Goal: Task Accomplishment & Management: Manage account settings

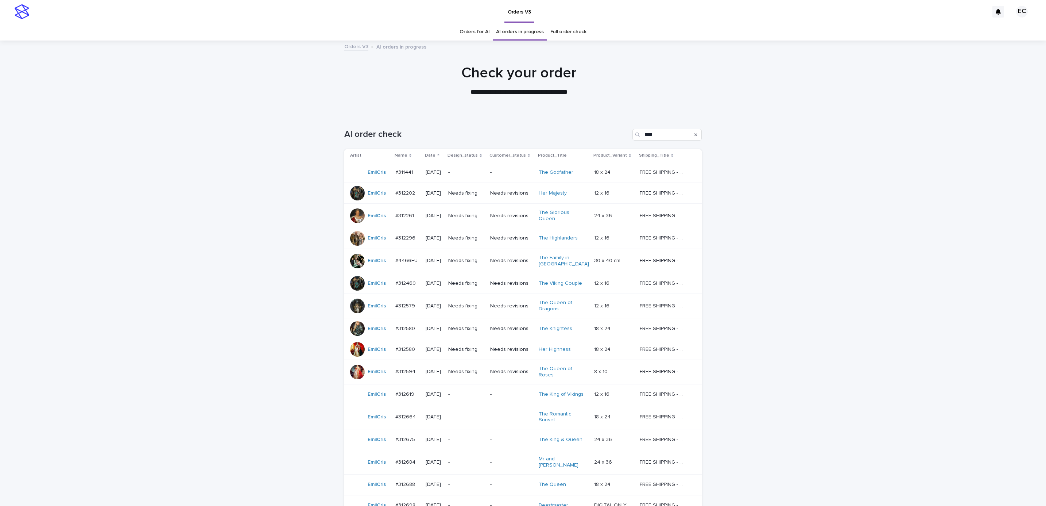
scroll to position [134, 0]
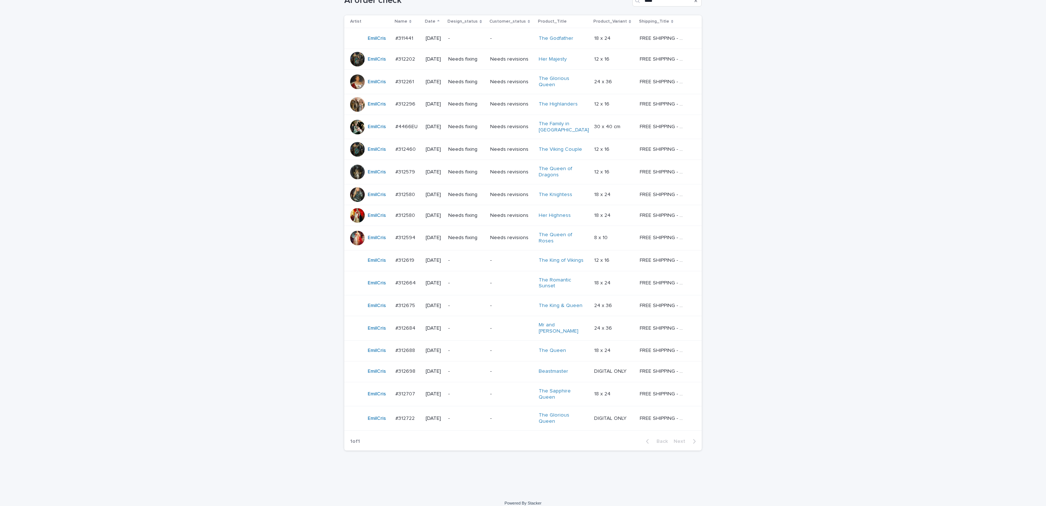
click at [485, 38] on p "-" at bounding box center [466, 38] width 36 height 6
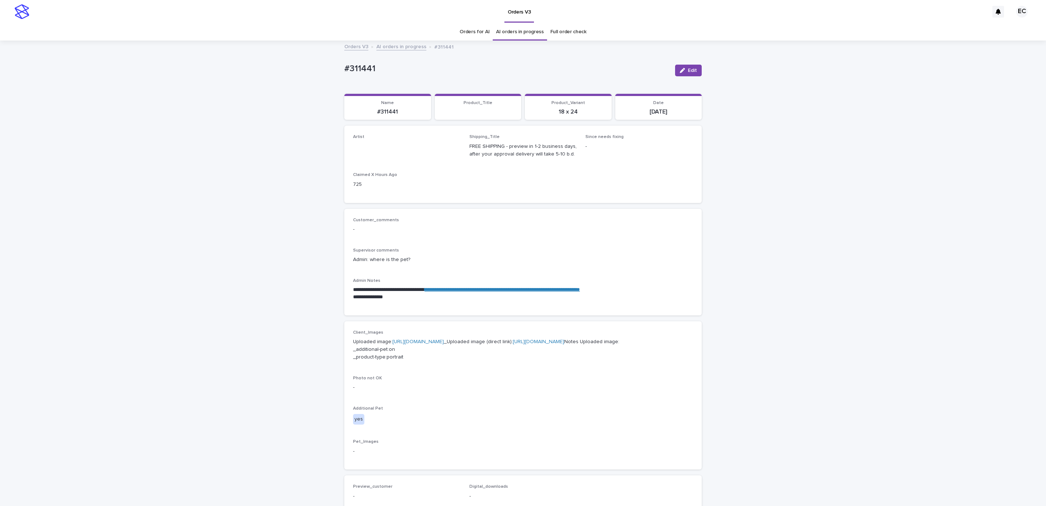
click at [335, 68] on div "**********" at bounding box center [523, 375] width 1046 height 669
click at [386, 65] on p "#311441" at bounding box center [506, 68] width 325 height 11
copy p "#311441"
click at [513, 292] on link "**********" at bounding box center [502, 289] width 155 height 5
click at [166, 220] on div "**********" at bounding box center [523, 375] width 1046 height 669
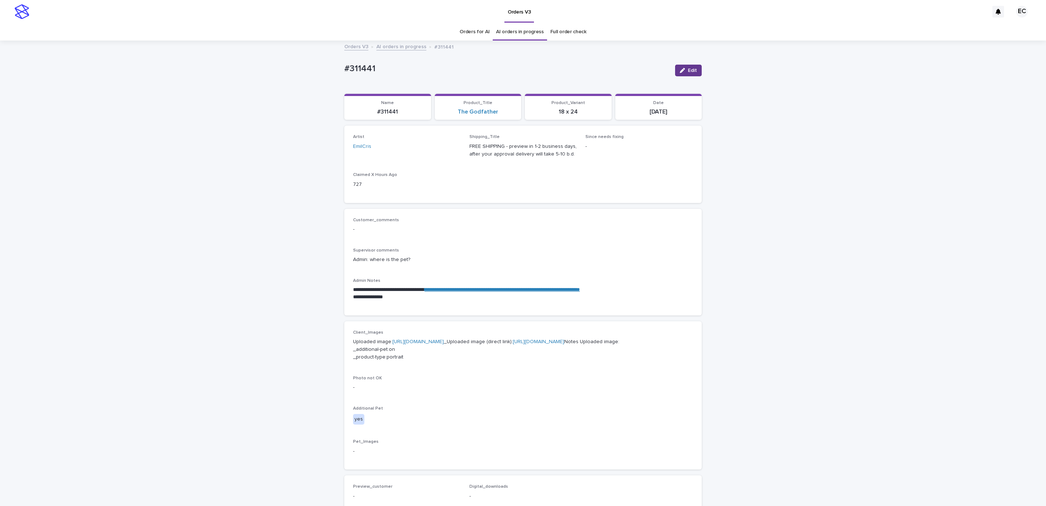
click at [690, 68] on span "Edit" at bounding box center [692, 70] width 9 height 5
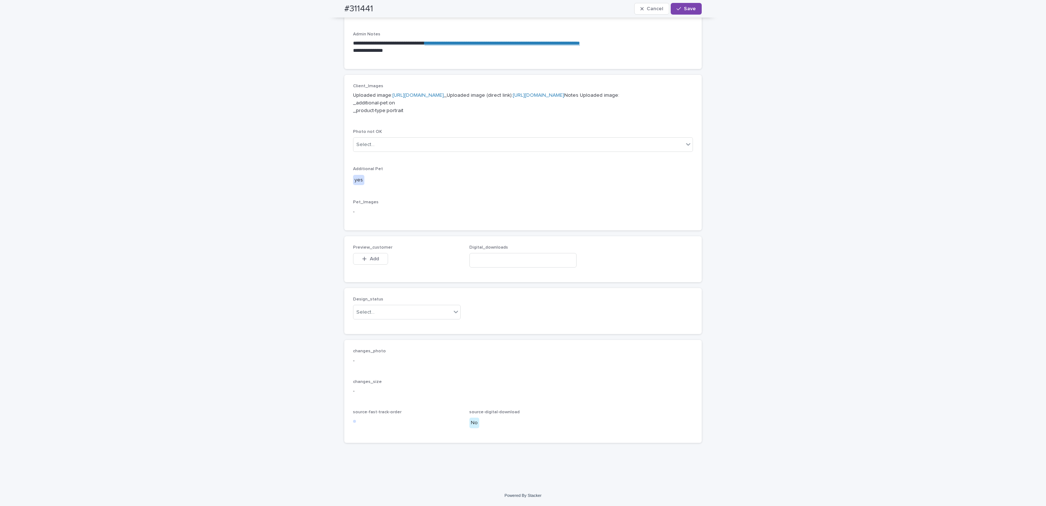
click at [374, 258] on span "Add" at bounding box center [374, 258] width 9 height 5
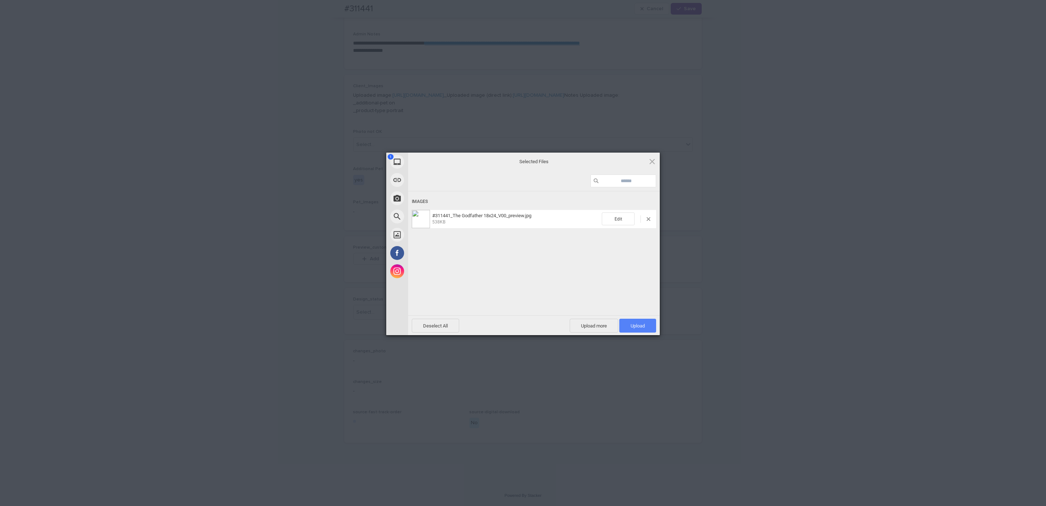
click at [636, 325] on span "Upload 1" at bounding box center [638, 325] width 14 height 5
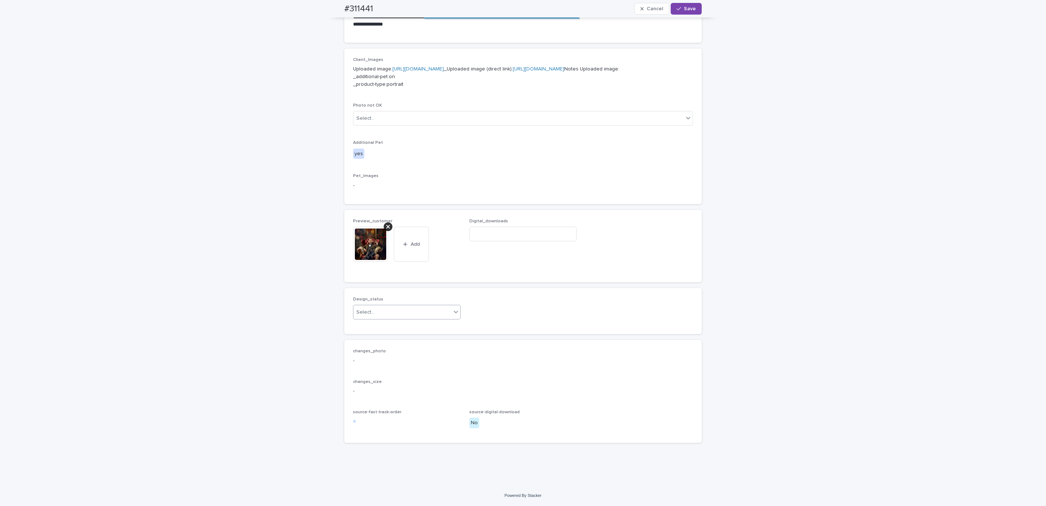
click at [406, 319] on div "Select..." at bounding box center [407, 312] width 108 height 15
click at [409, 335] on div "Uploaded" at bounding box center [403, 339] width 107 height 13
click at [690, 11] on span "Save" at bounding box center [690, 8] width 12 height 5
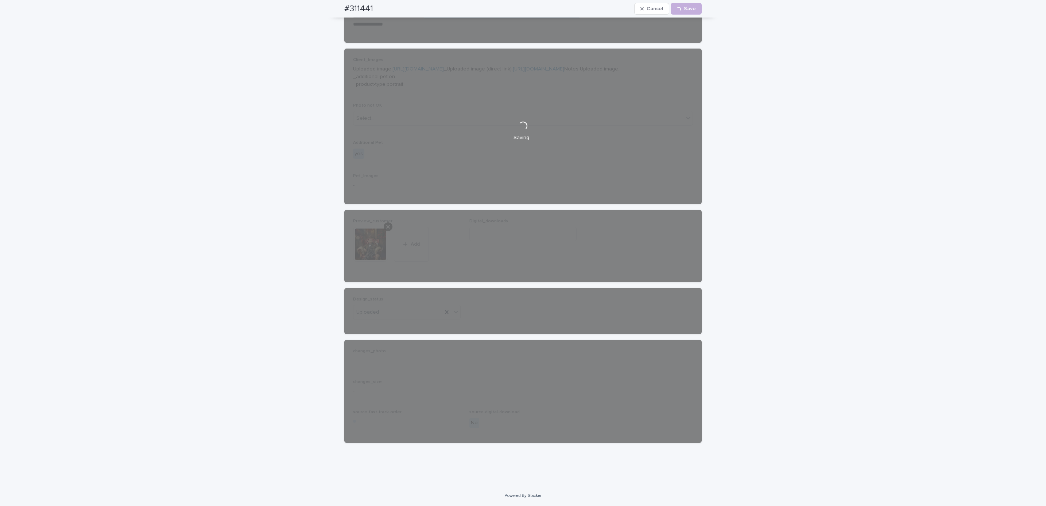
click at [336, 11] on div "#311441 Cancel Loading... Save" at bounding box center [523, 9] width 393 height 18
click at [381, 6] on div "#311441 Cancel Loading... Save" at bounding box center [523, 9] width 358 height 18
copy h2 "#311441"
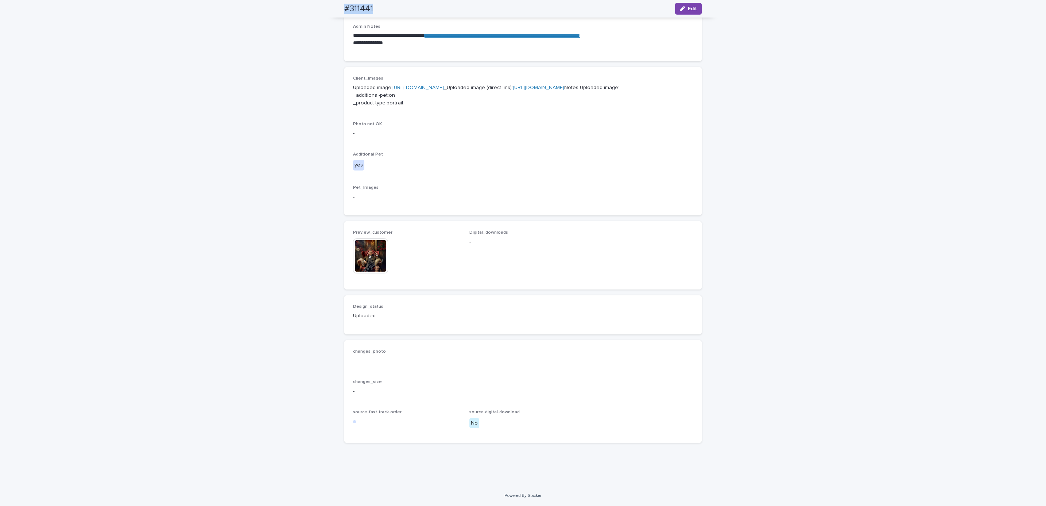
scroll to position [286, 0]
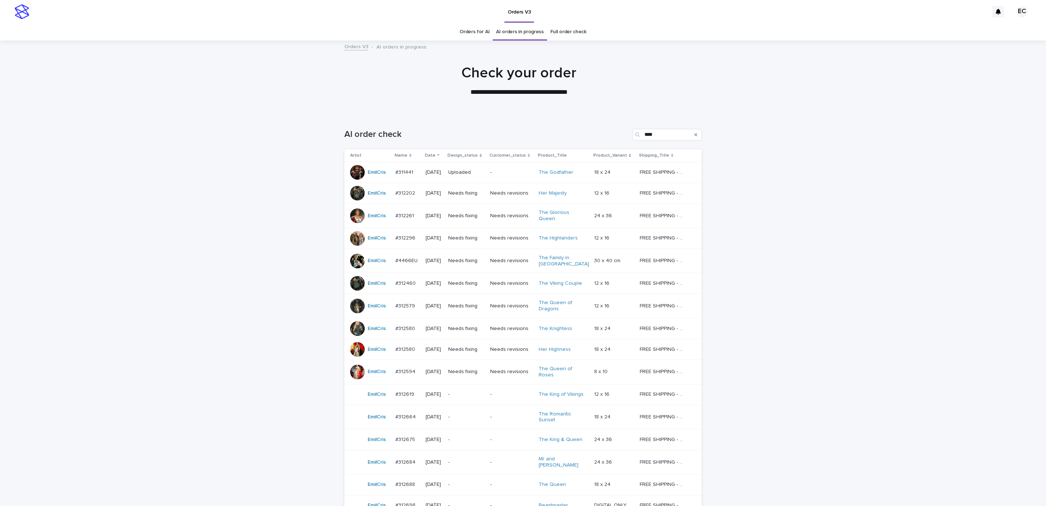
click at [857, 269] on div "Loading... Saving… Loading... Saving… AI order check **** Artist Name Date Desi…" at bounding box center [523, 370] width 1046 height 512
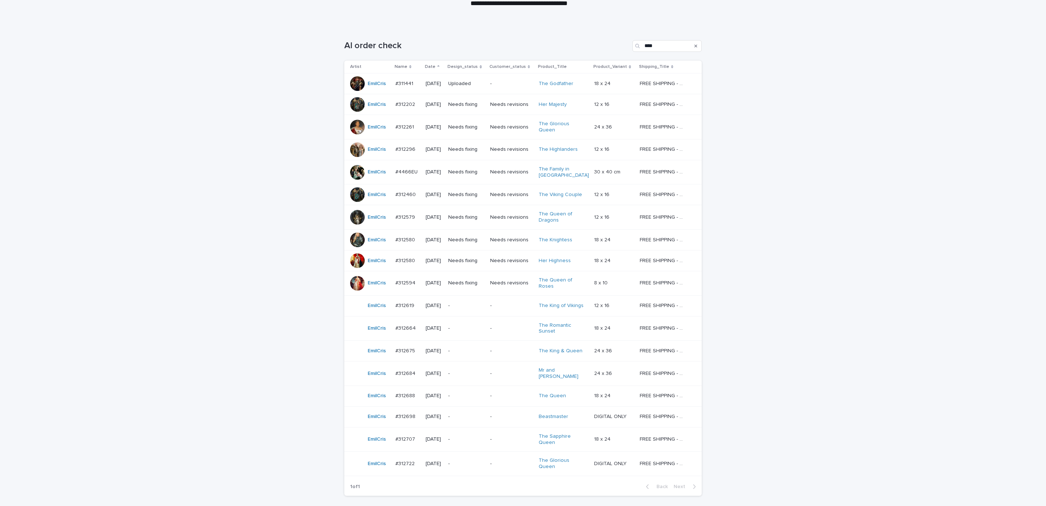
scroll to position [89, 0]
click at [505, 306] on p "-" at bounding box center [511, 305] width 43 height 6
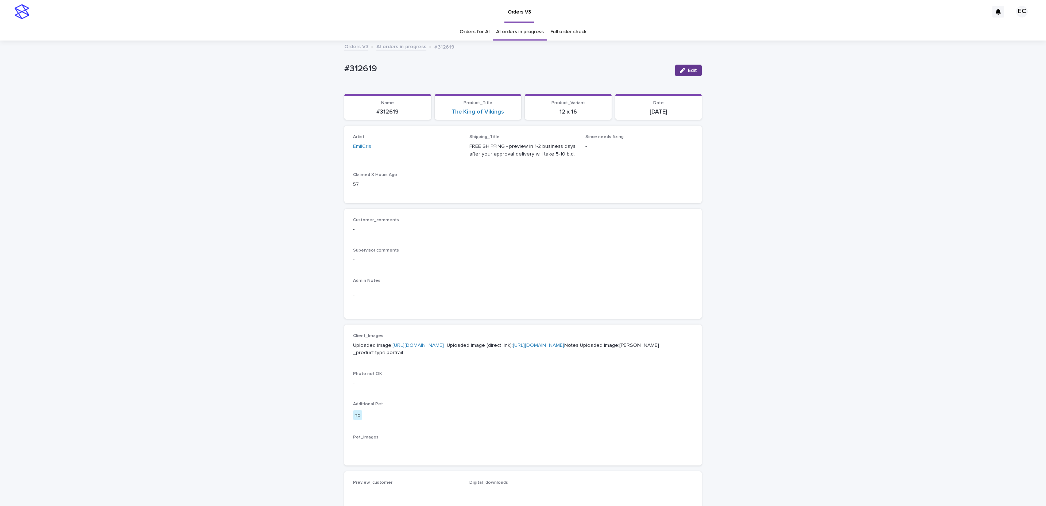
click at [684, 67] on button "Edit" at bounding box center [688, 71] width 27 height 12
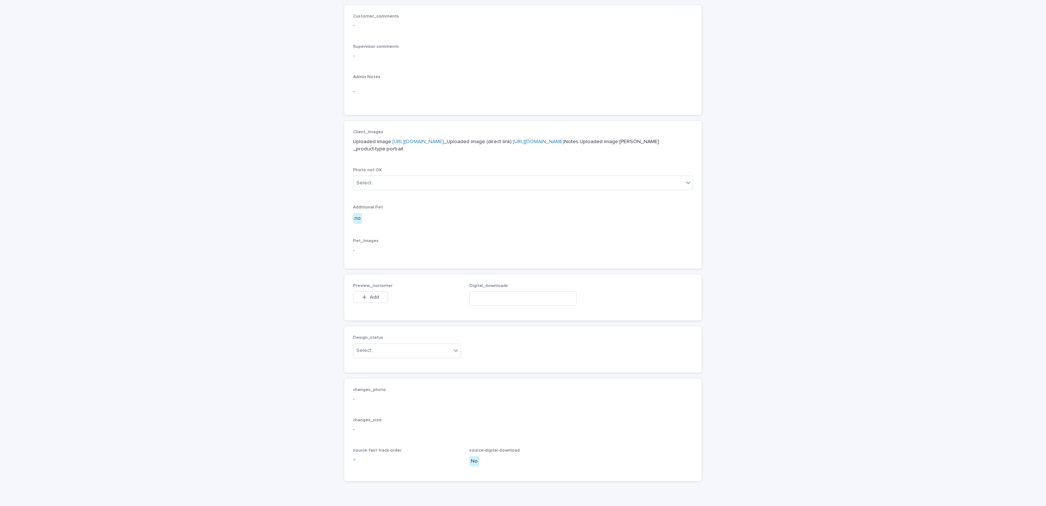
scroll to position [288, 0]
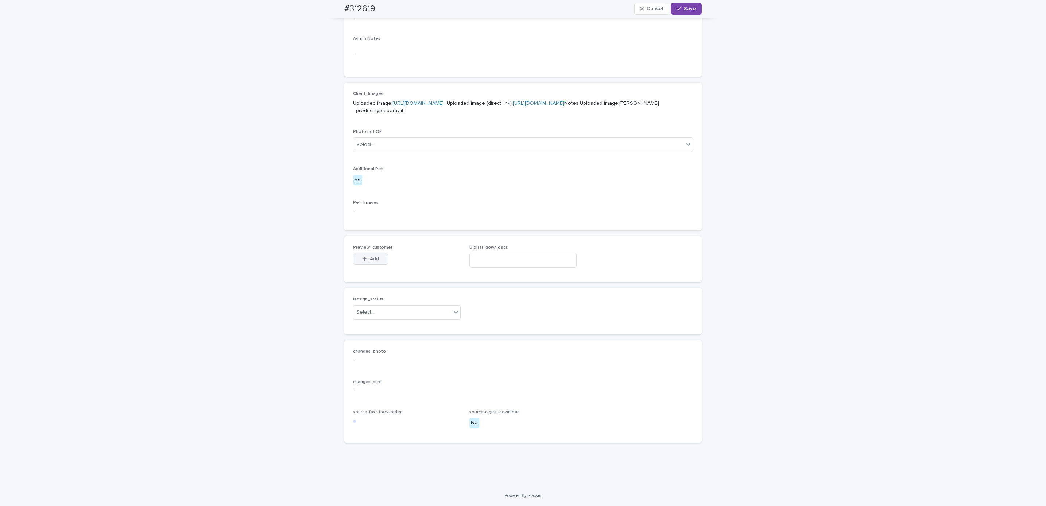
click at [368, 255] on button "Add" at bounding box center [370, 259] width 35 height 12
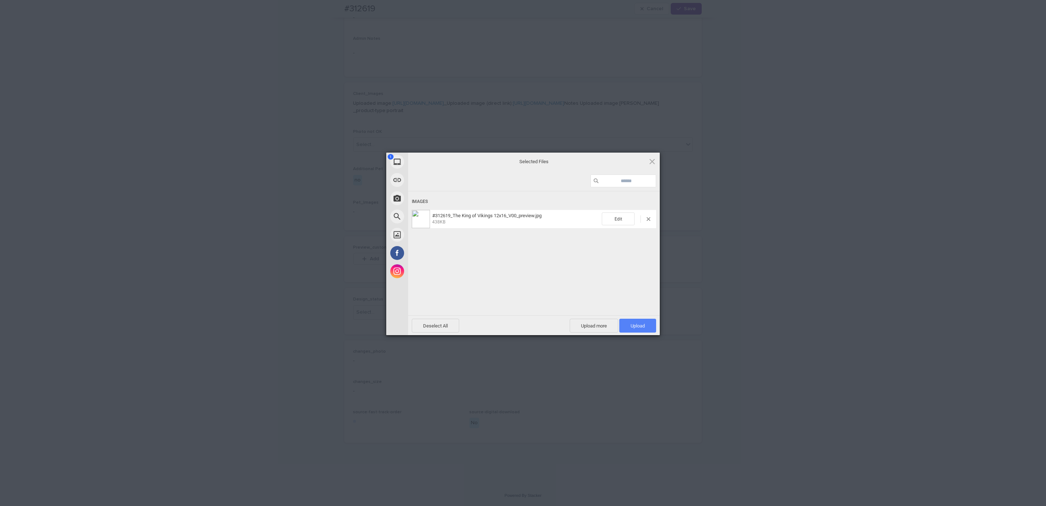
click at [635, 324] on span "Upload 1" at bounding box center [638, 325] width 14 height 5
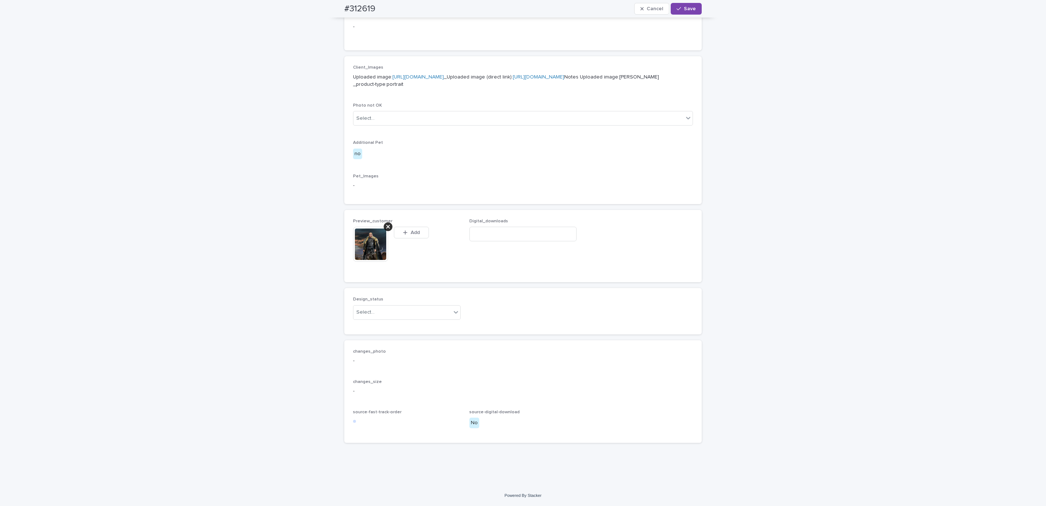
scroll to position [301, 0]
click at [686, 9] on span "Save" at bounding box center [690, 8] width 12 height 5
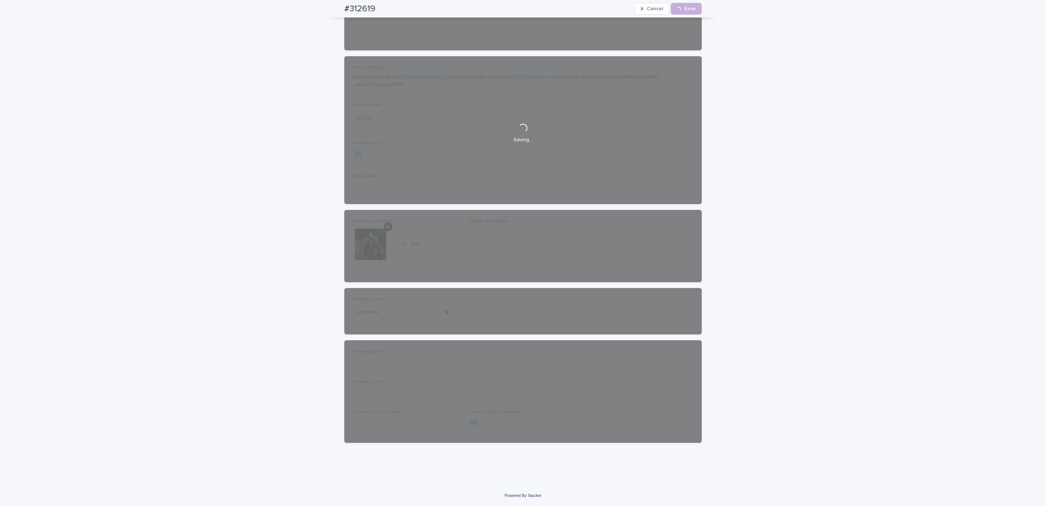
click at [337, 6] on div "#312619 Cancel Loading... Save" at bounding box center [523, 9] width 393 height 18
click at [378, 8] on div "#312619 Cancel Loading... Save" at bounding box center [523, 9] width 358 height 18
copy h2 "#312619"
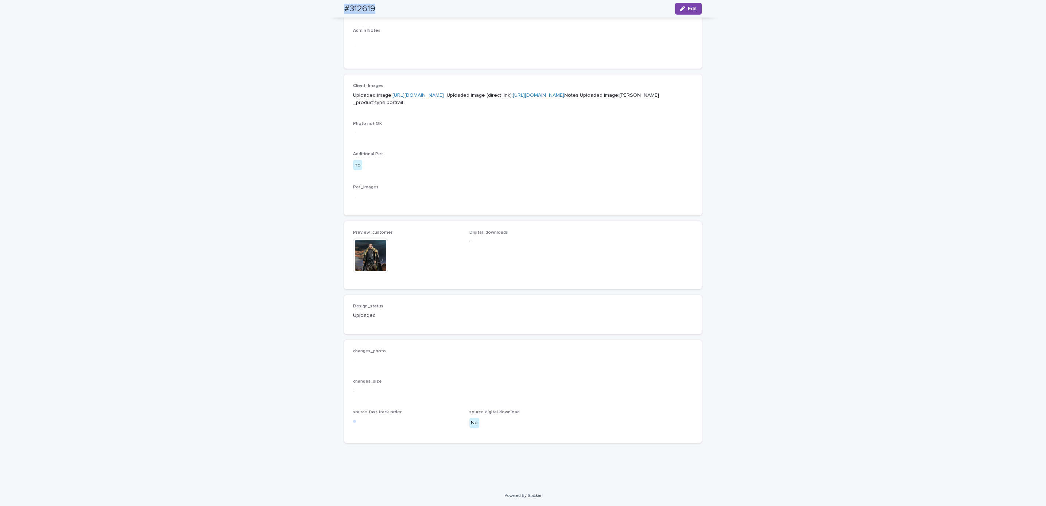
scroll to position [292, 0]
click at [136, 182] on div "Loading... Saving… Loading... Saving… #312619 Edit #312619 Edit Sorry, there wa…" at bounding box center [523, 138] width 1046 height 694
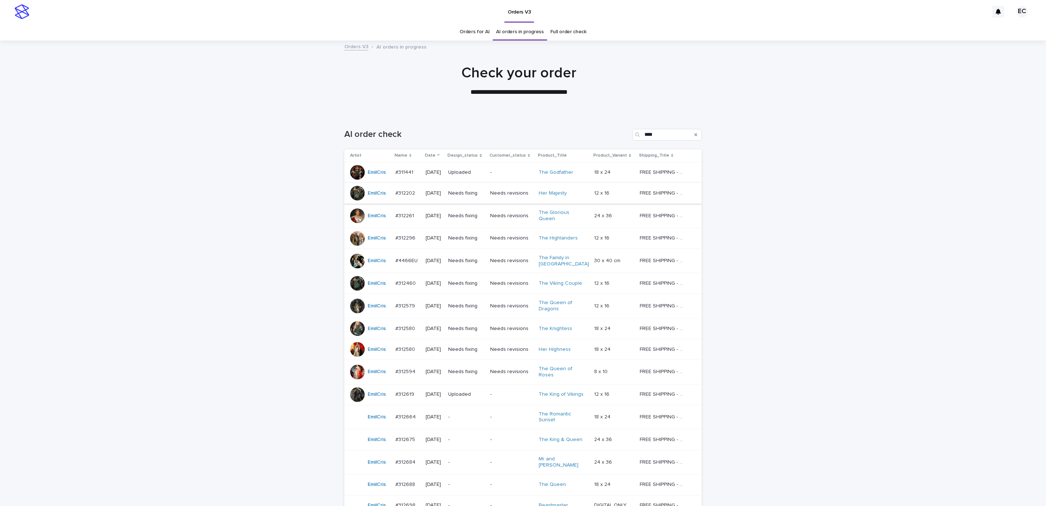
click at [467, 197] on div "Needs fixing" at bounding box center [466, 193] width 36 height 12
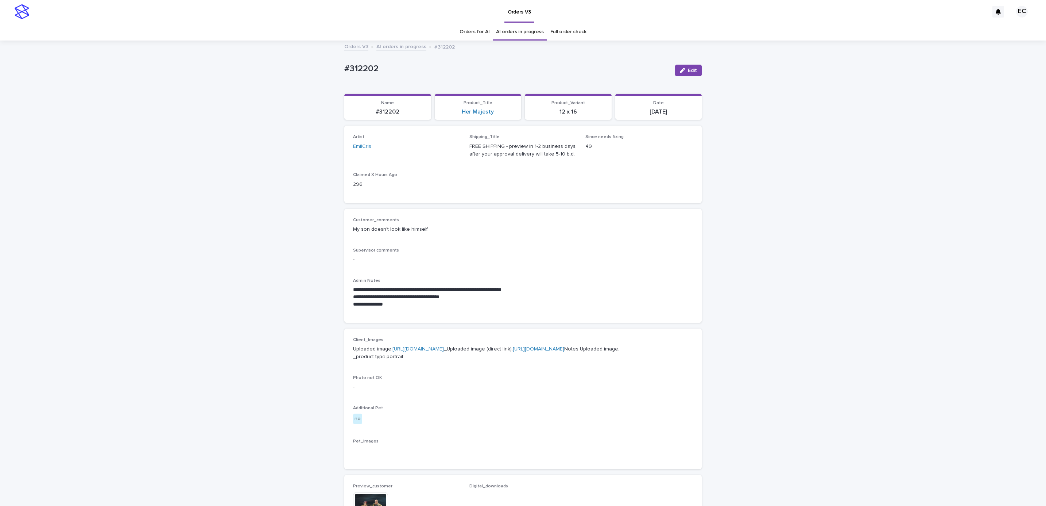
click at [824, 294] on div "**********" at bounding box center [523, 390] width 1046 height 698
click at [591, 286] on div "**********" at bounding box center [523, 296] width 340 height 36
click at [688, 71] on span "Edit" at bounding box center [692, 70] width 9 height 5
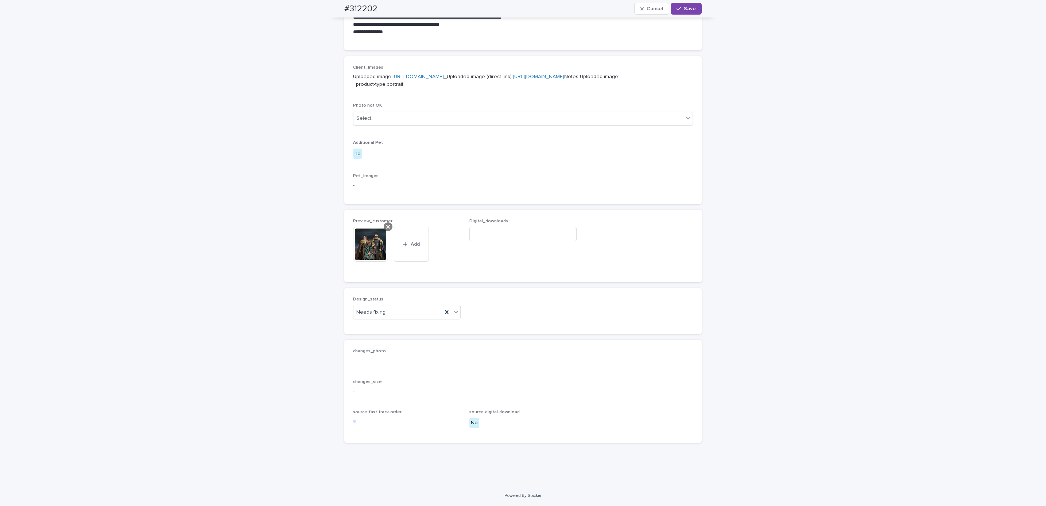
click at [386, 227] on icon at bounding box center [388, 227] width 4 height 4
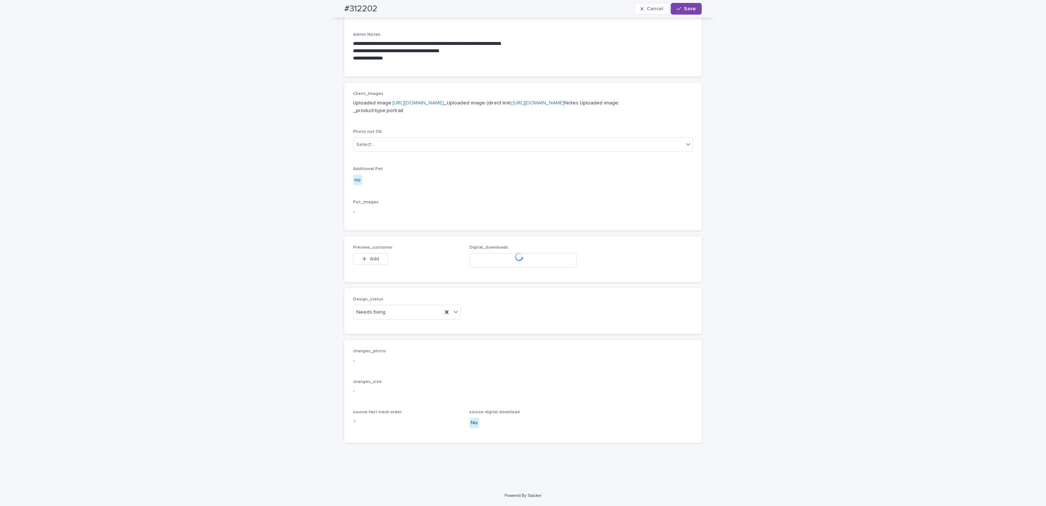
scroll to position [285, 0]
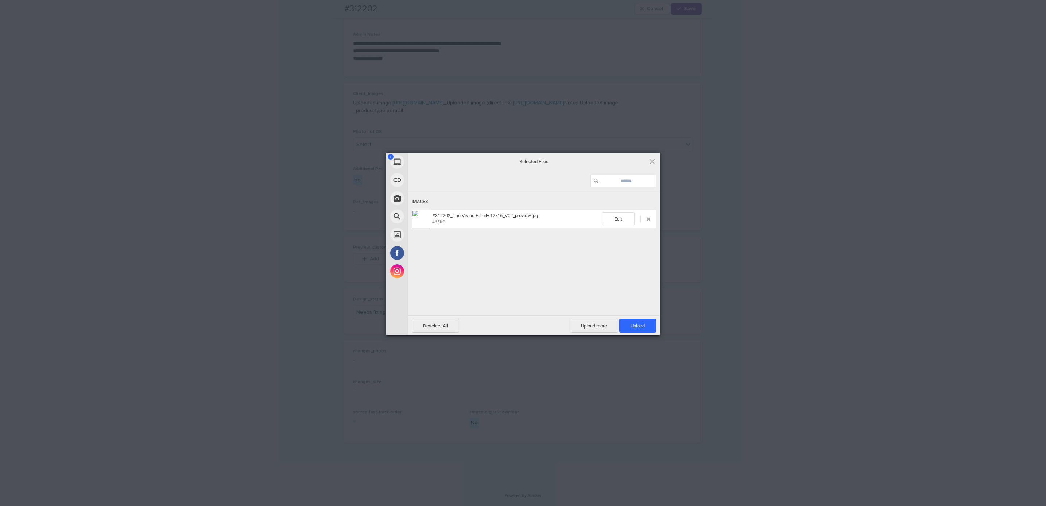
click at [644, 327] on span "Upload 1" at bounding box center [638, 325] width 14 height 5
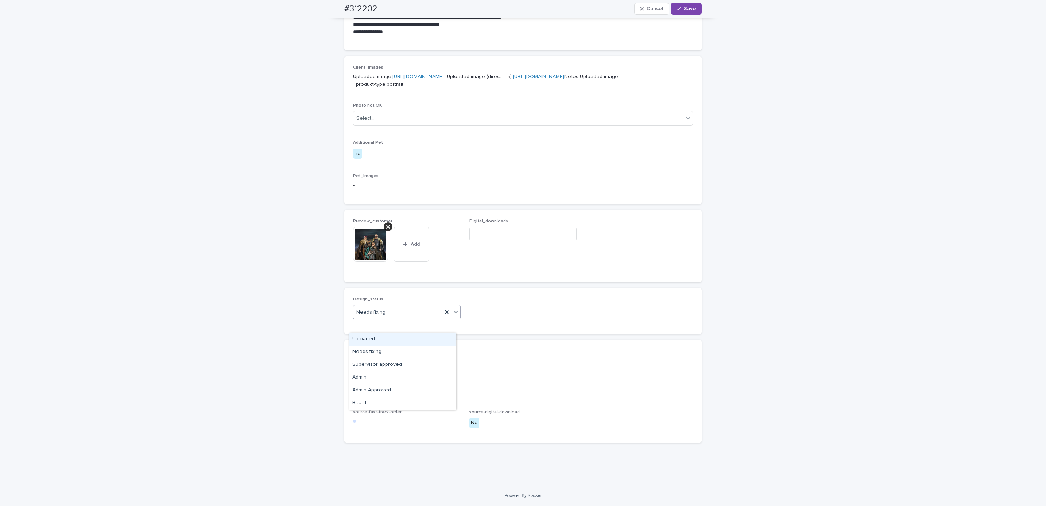
click at [418, 339] on div "Uploaded" at bounding box center [403, 339] width 107 height 13
click at [689, 10] on span "Save" at bounding box center [690, 8] width 12 height 5
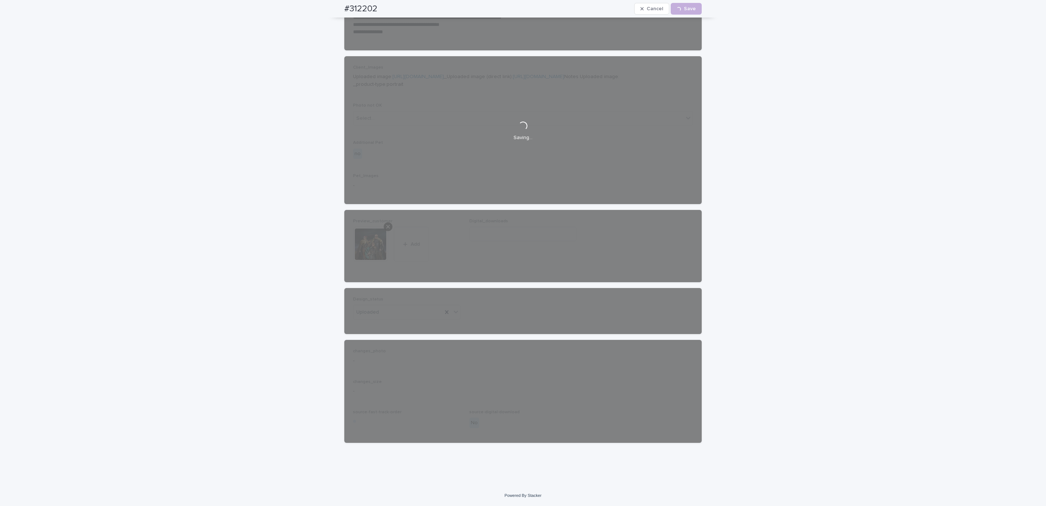
click at [334, 7] on div "#312202 Cancel Loading... Save" at bounding box center [523, 9] width 393 height 18
click at [373, 9] on h2 "#312202" at bounding box center [360, 9] width 33 height 11
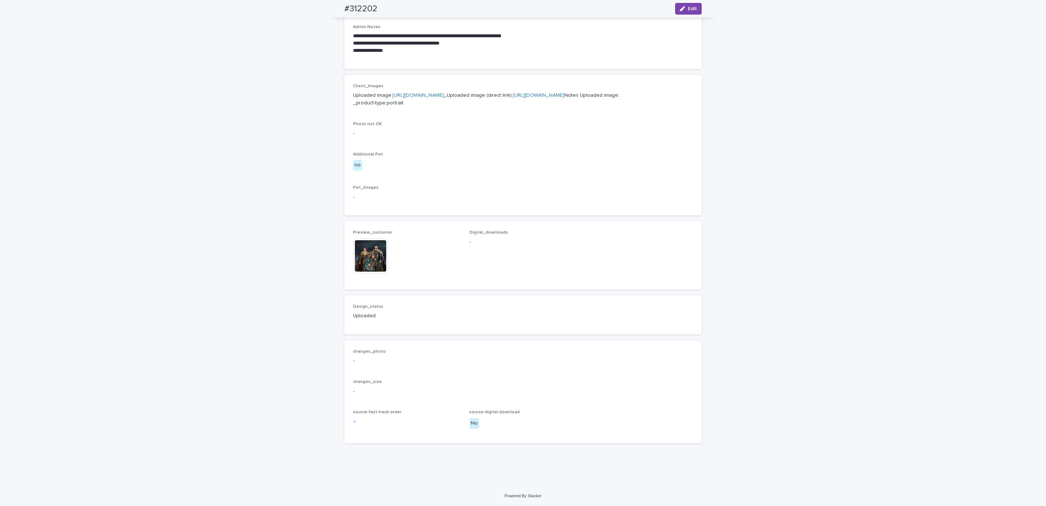
scroll to position [288, 0]
click at [333, 12] on div "#312202 Edit" at bounding box center [523, 9] width 393 height 18
click at [381, 7] on div "#312202 Edit" at bounding box center [523, 9] width 358 height 18
copy h2 "#312202"
click at [125, 74] on div "**********" at bounding box center [523, 137] width 1046 height 698
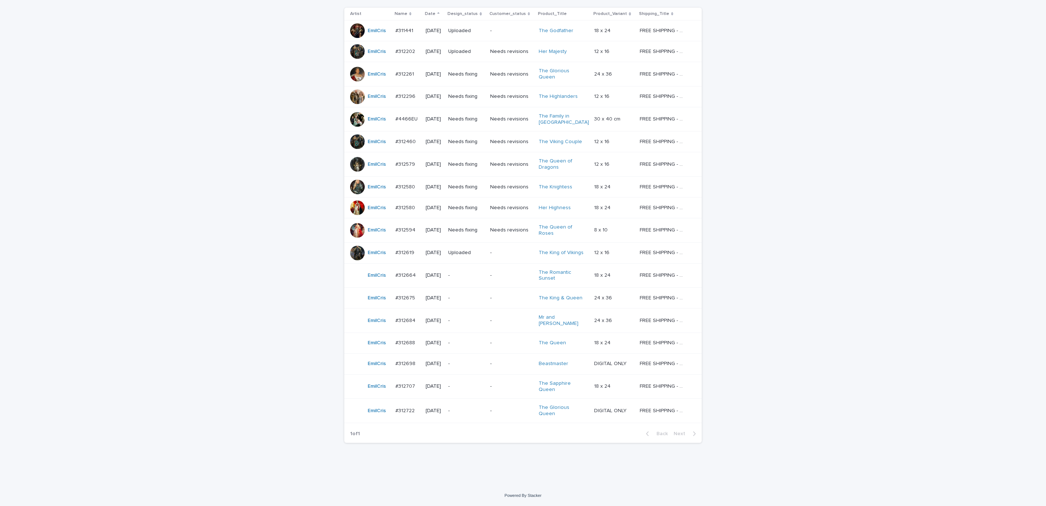
scroll to position [23, 0]
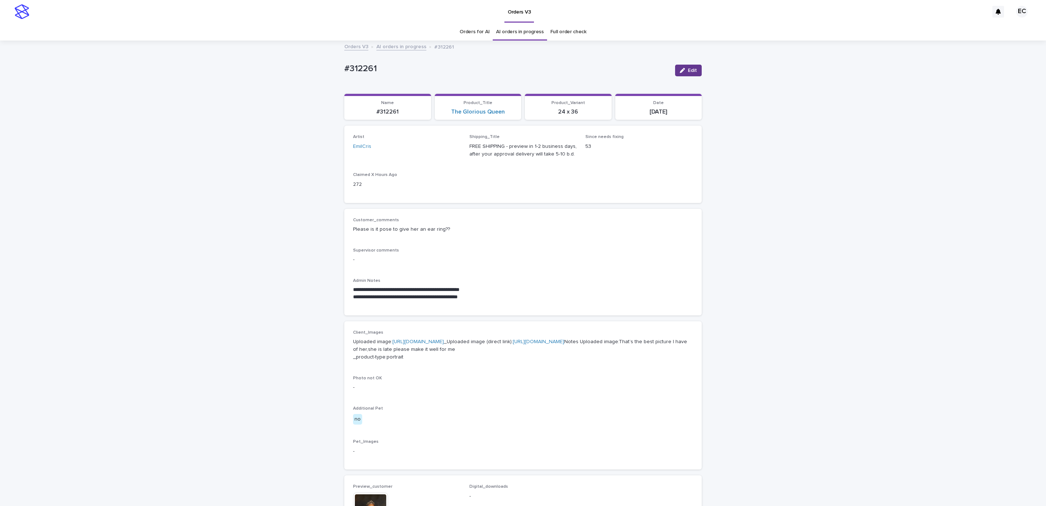
click at [690, 72] on span "Edit" at bounding box center [692, 70] width 9 height 5
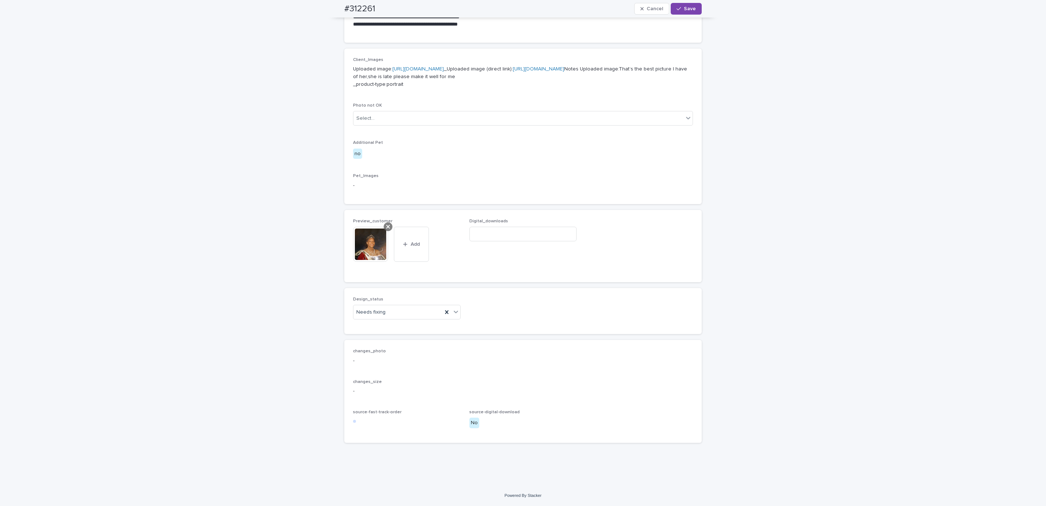
click at [387, 227] on div at bounding box center [388, 226] width 9 height 9
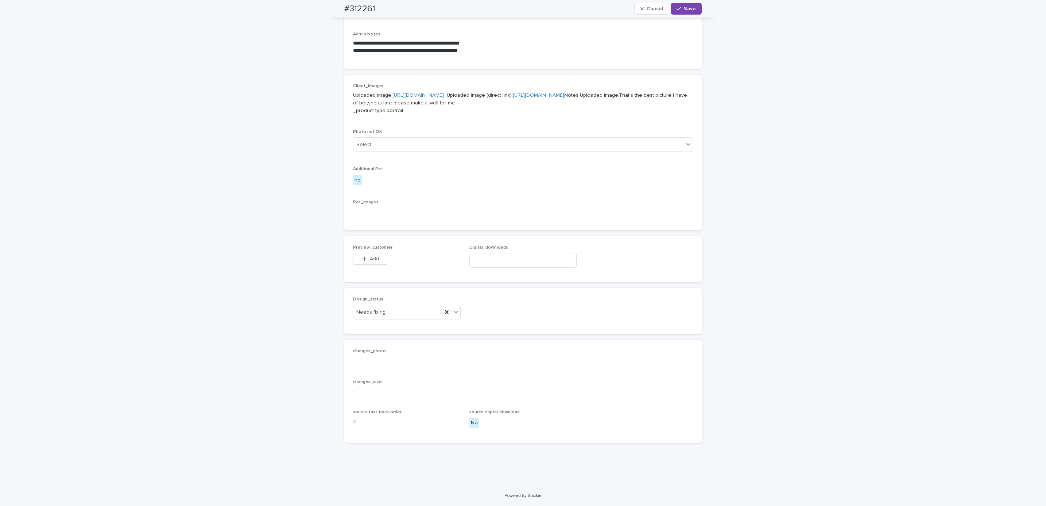
scroll to position [277, 0]
click at [378, 260] on button "Add" at bounding box center [370, 259] width 35 height 12
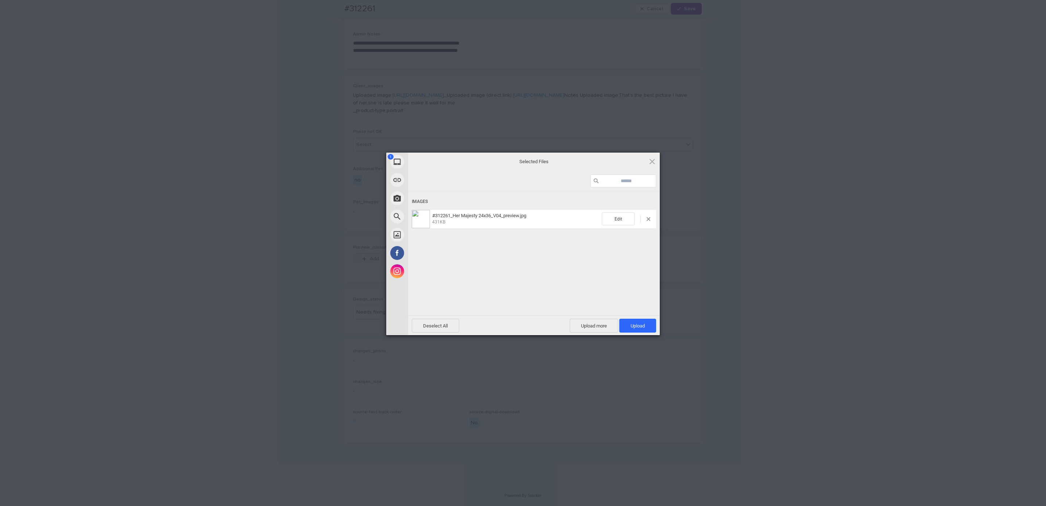
click at [648, 329] on span "Upload 1" at bounding box center [638, 326] width 37 height 14
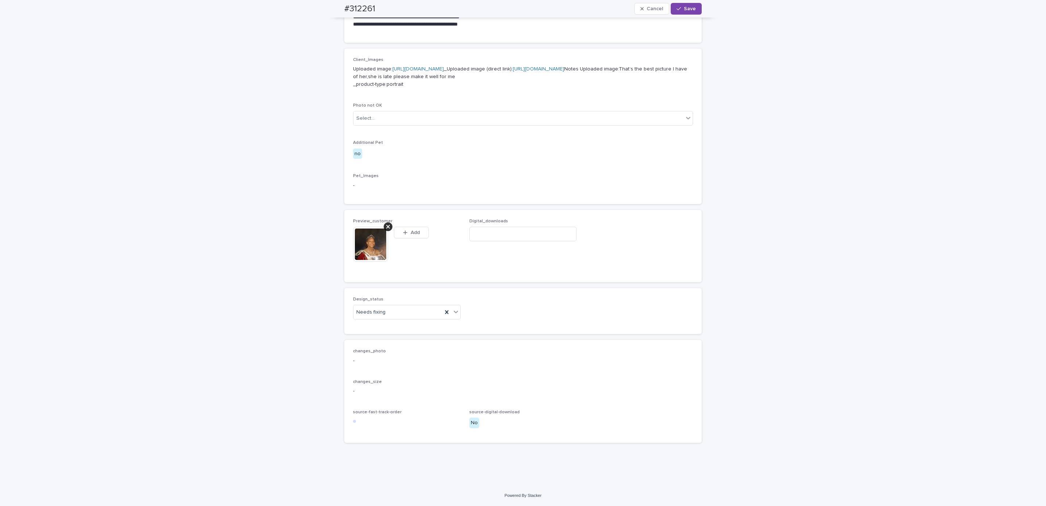
scroll to position [290, 0]
click at [690, 9] on span "Save" at bounding box center [690, 8] width 12 height 5
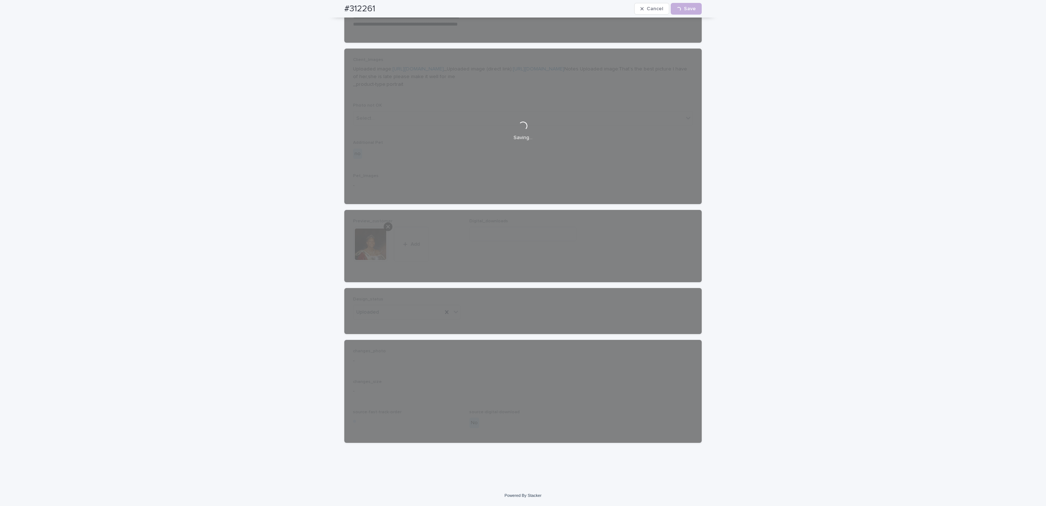
click at [332, 10] on div "#312261 Cancel Loading... Save" at bounding box center [523, 9] width 393 height 18
click at [388, 3] on div "#312261 Cancel Loading... Save" at bounding box center [523, 9] width 358 height 18
copy h2 "#312261"
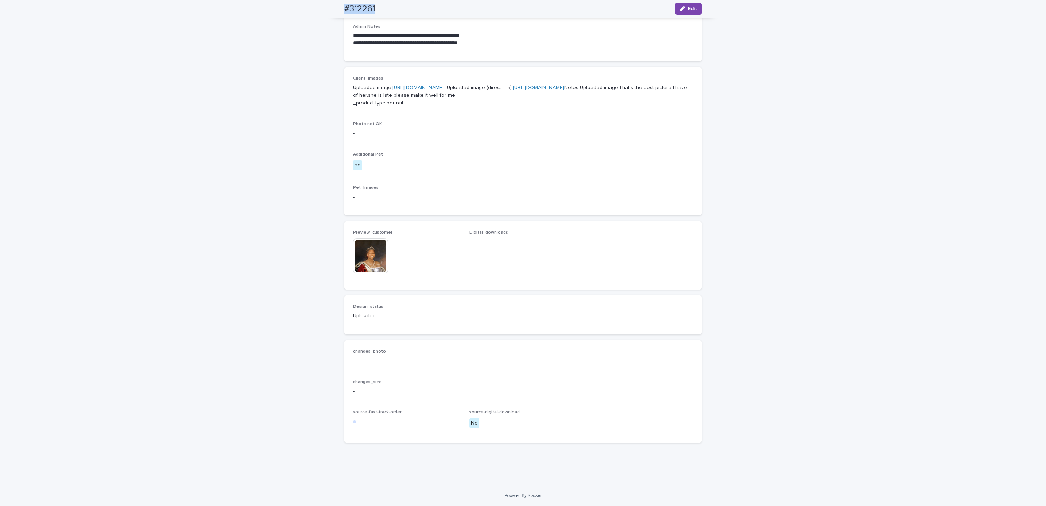
scroll to position [281, 0]
click at [93, 46] on div "**********" at bounding box center [523, 136] width 1046 height 698
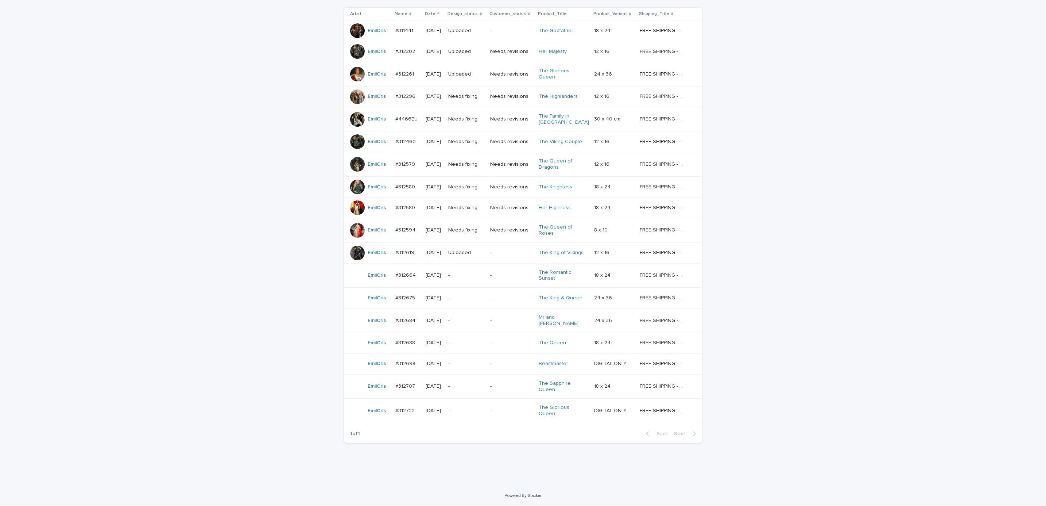
scroll to position [23, 0]
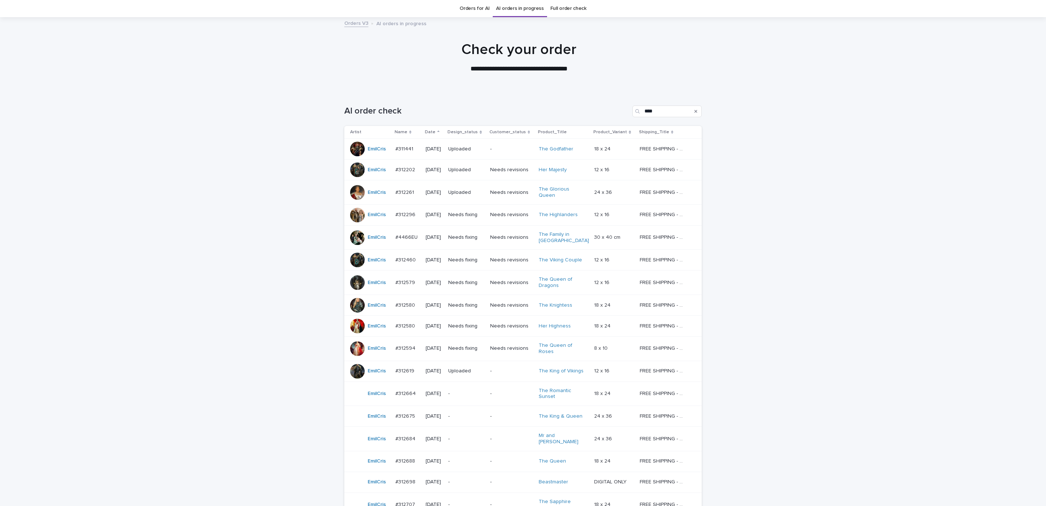
click at [285, 451] on div "Loading... Saving… Loading... Saving… AI order check **** Artist Name Date Desi…" at bounding box center [523, 347] width 1046 height 512
click at [481, 212] on p "Needs fixing" at bounding box center [466, 215] width 36 height 6
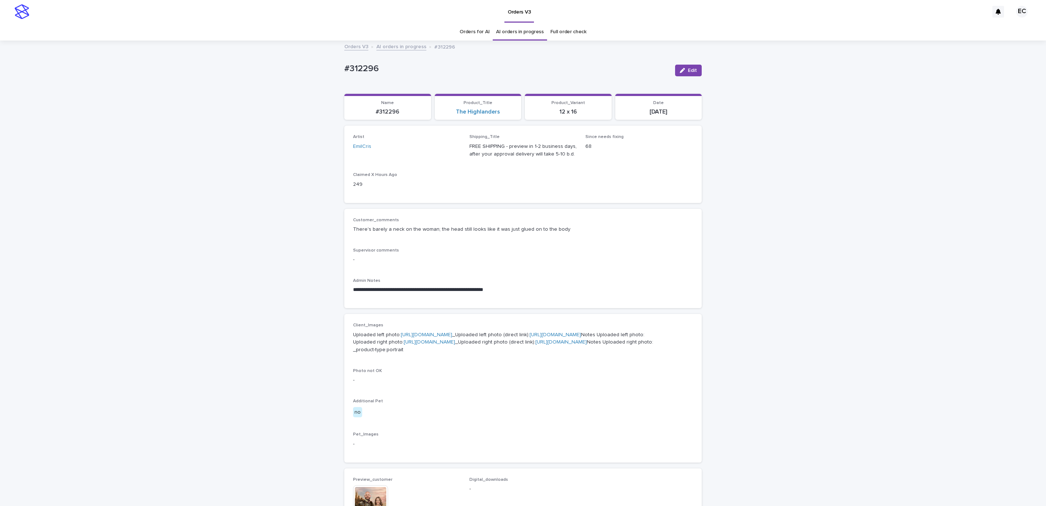
click at [565, 206] on div "Loading... Saving… Artist EmilCris Shipping_Title FREE SHIPPING - preview in 1-…" at bounding box center [523, 167] width 358 height 83
click at [687, 67] on button "Edit" at bounding box center [688, 71] width 27 height 12
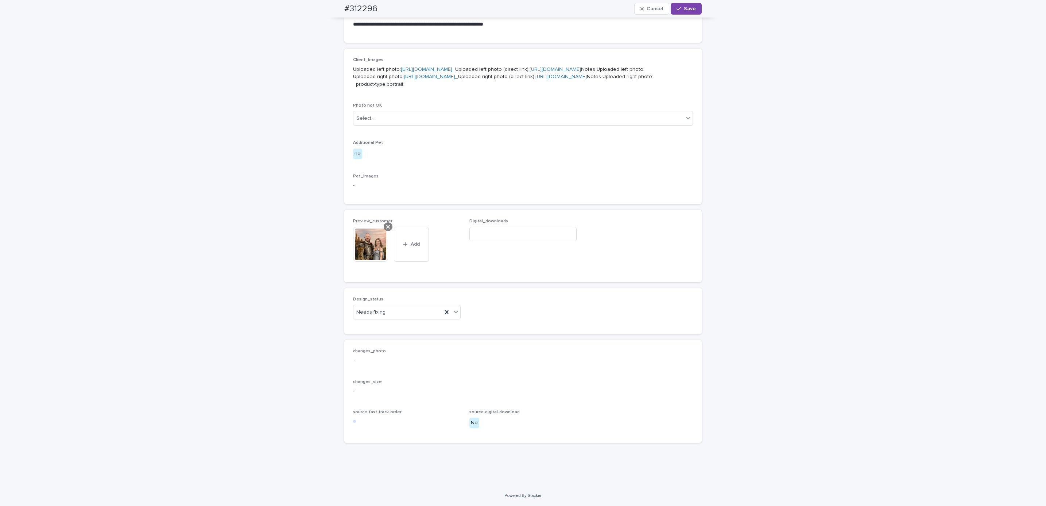
click at [386, 224] on icon at bounding box center [388, 227] width 4 height 6
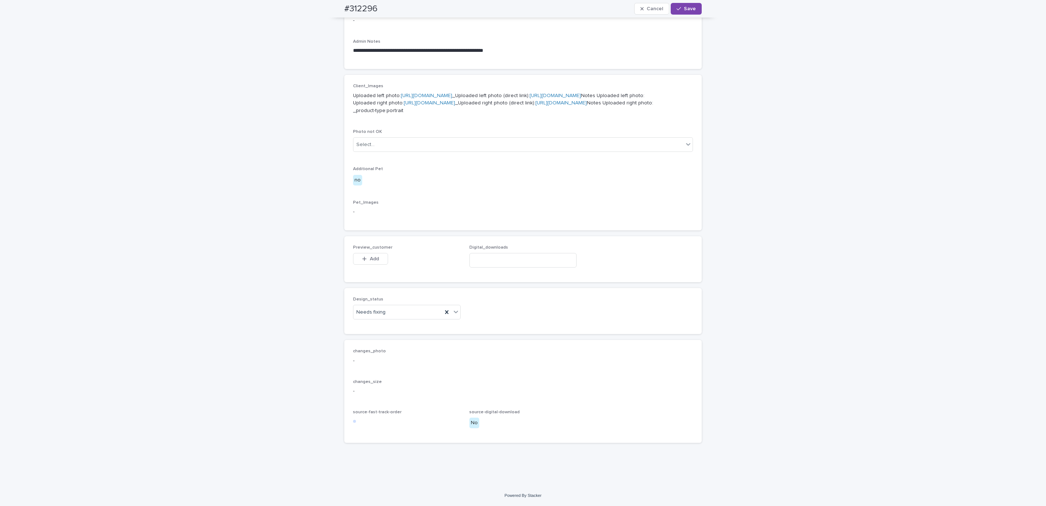
scroll to position [323, 0]
click at [378, 253] on button "Add" at bounding box center [370, 259] width 35 height 12
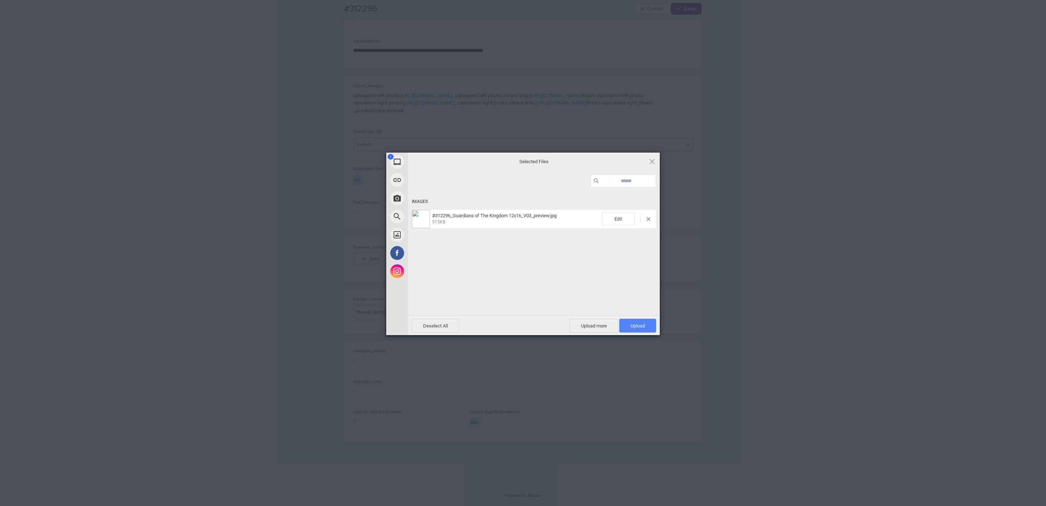
click at [648, 328] on span "Upload 1" at bounding box center [638, 326] width 37 height 14
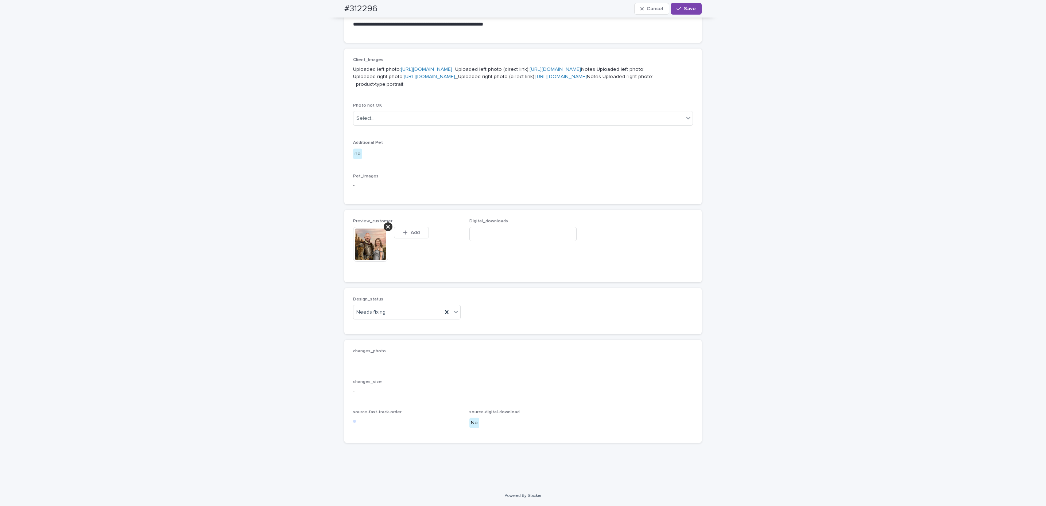
scroll to position [336, 0]
click at [427, 342] on div "Uploaded" at bounding box center [403, 339] width 107 height 13
click at [688, 12] on button "Save" at bounding box center [686, 9] width 31 height 12
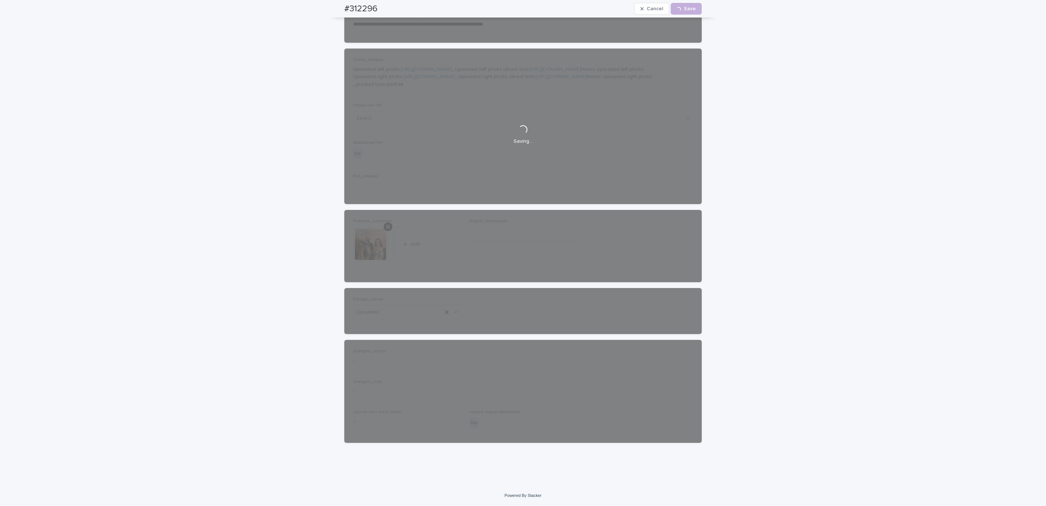
click at [334, 10] on div "#312296 Cancel Loading... Save" at bounding box center [523, 9] width 393 height 18
click at [381, 6] on div "#312296 Cancel Loading... Save" at bounding box center [523, 9] width 358 height 18
copy h2 "#312296"
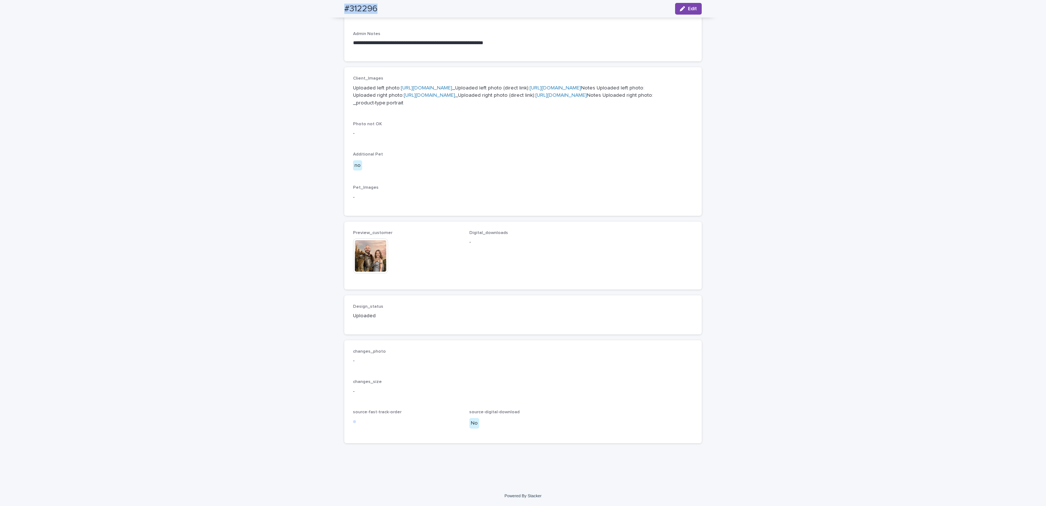
click at [80, 43] on div "**********" at bounding box center [523, 140] width 1046 height 691
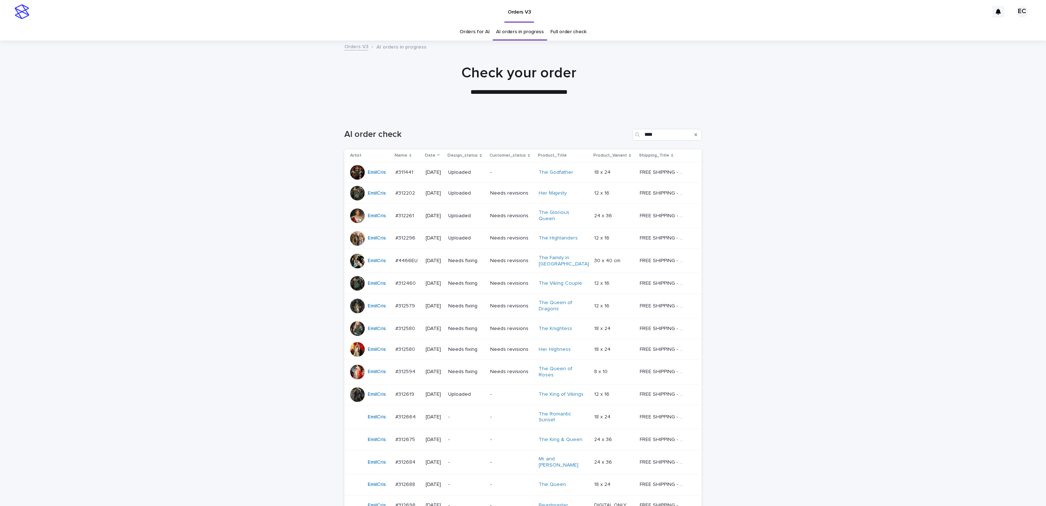
click at [833, 234] on div "Loading... Saving… Loading... Saving… AI order check **** Artist Name Date Desi…" at bounding box center [523, 370] width 1046 height 512
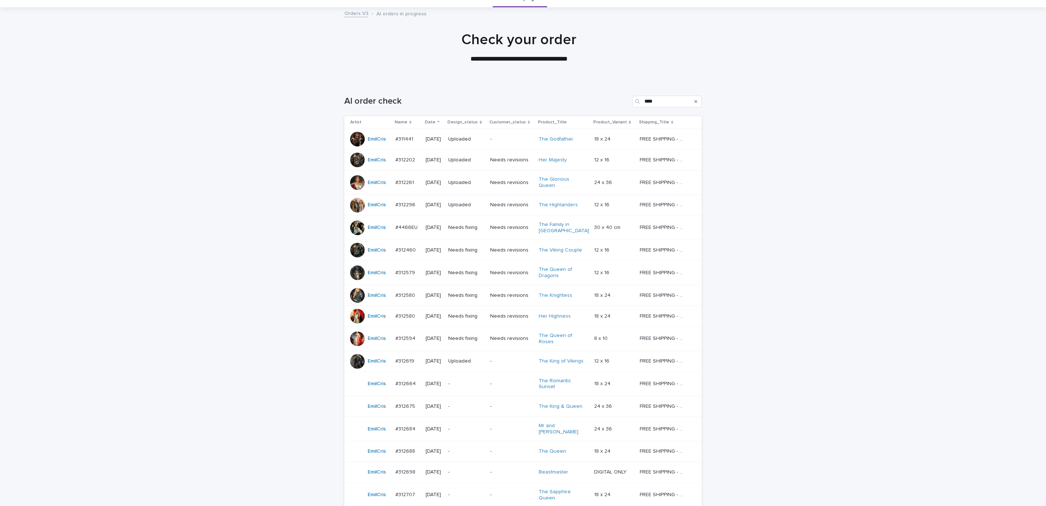
scroll to position [38, 0]
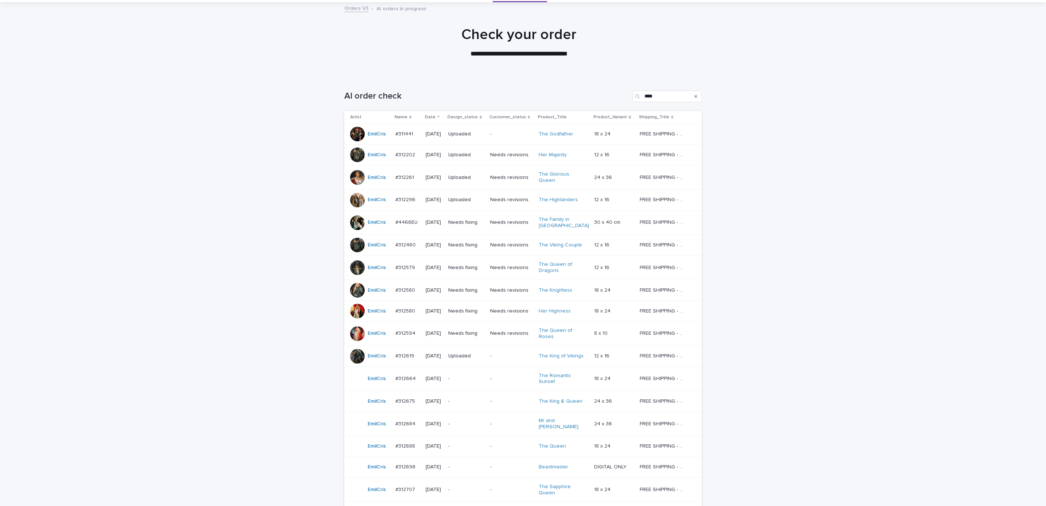
click at [469, 220] on p "Needs fixing" at bounding box center [466, 222] width 36 height 6
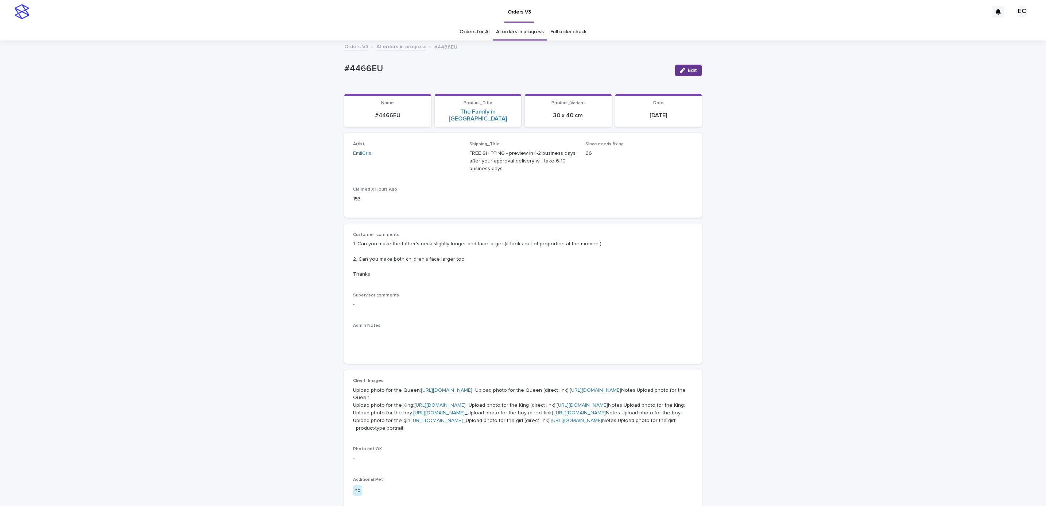
click at [680, 70] on icon "button" at bounding box center [682, 70] width 5 height 5
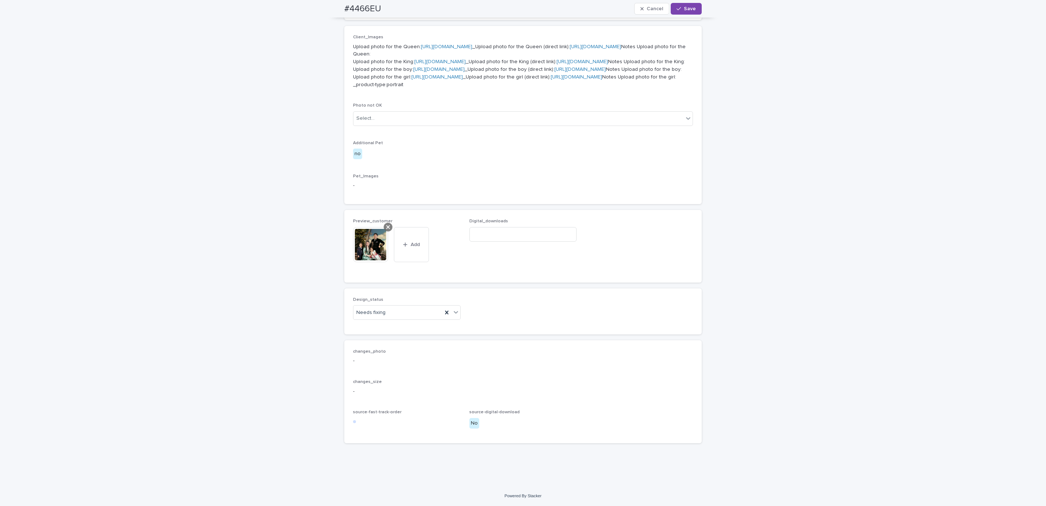
click at [387, 228] on div at bounding box center [388, 227] width 9 height 9
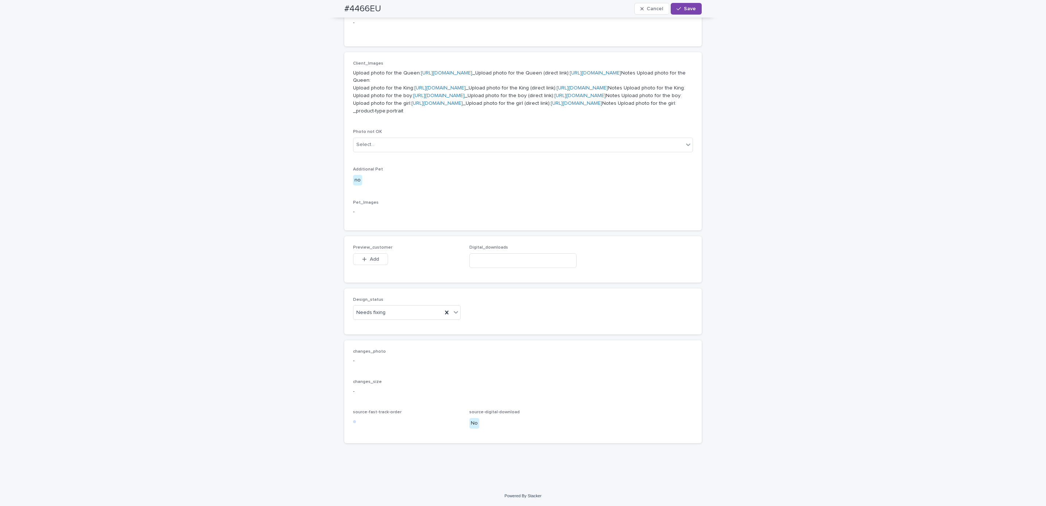
scroll to position [455, 0]
click at [374, 255] on button "Add" at bounding box center [370, 259] width 35 height 12
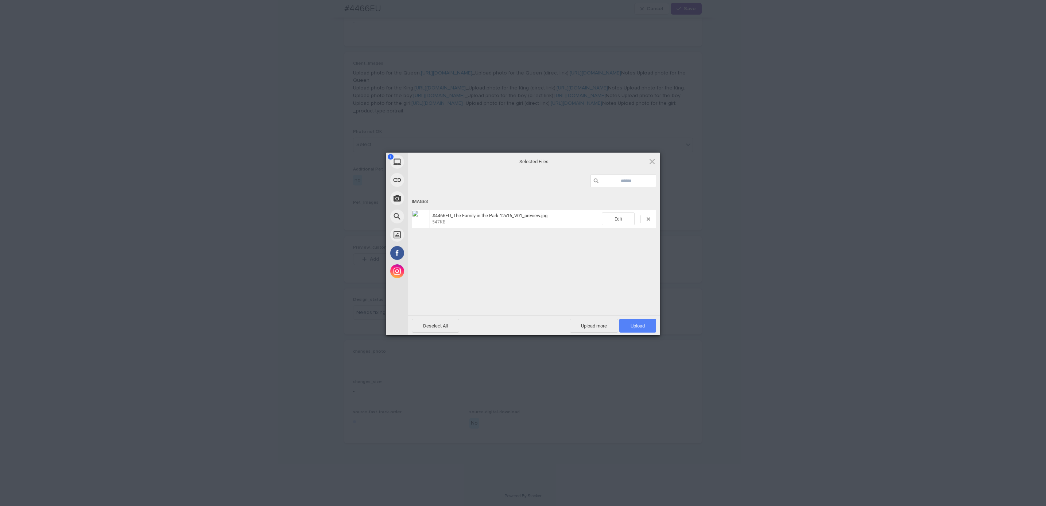
click at [646, 328] on span "Upload 1" at bounding box center [638, 326] width 37 height 14
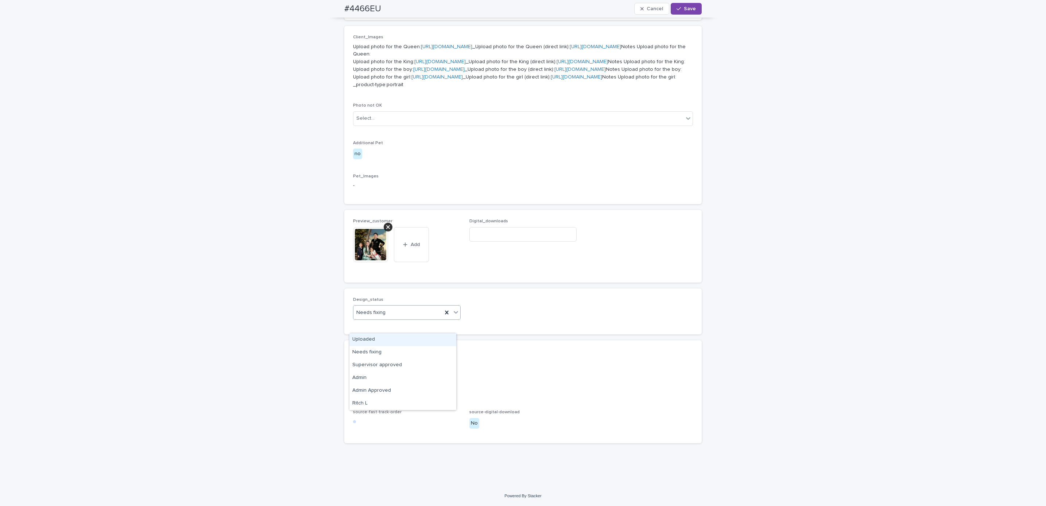
click at [416, 339] on div "Uploaded" at bounding box center [403, 339] width 107 height 13
click at [684, 11] on span "Save" at bounding box center [690, 8] width 12 height 5
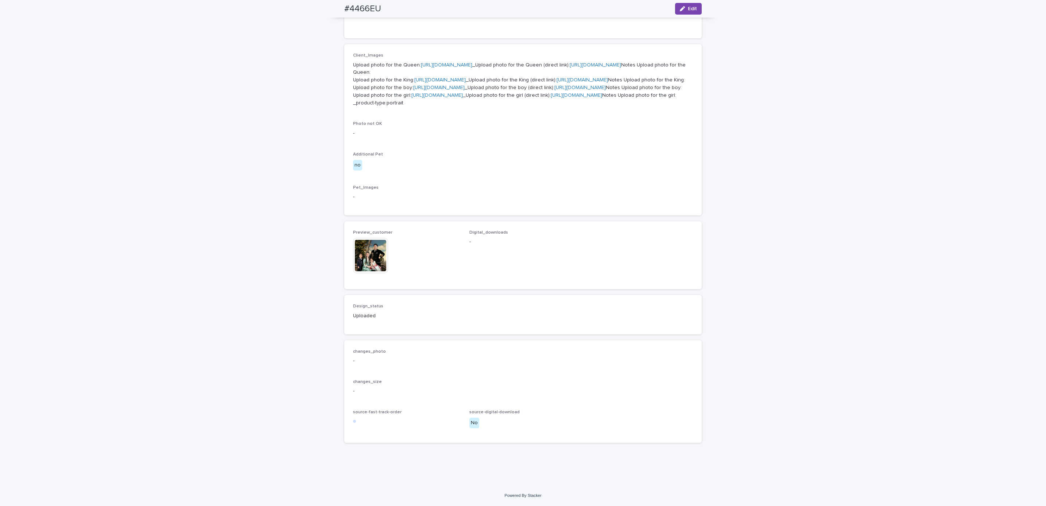
scroll to position [459, 0]
click at [344, 12] on h2 "#4466EU" at bounding box center [362, 9] width 37 height 11
click at [387, 8] on div "#4466EU Edit" at bounding box center [523, 9] width 358 height 18
copy h2 "#4466EU"
click at [99, 38] on div "Loading... Saving… Loading... Saving… #4466EU Edit #4466EU Edit Sorry, there wa…" at bounding box center [523, 100] width 1046 height 769
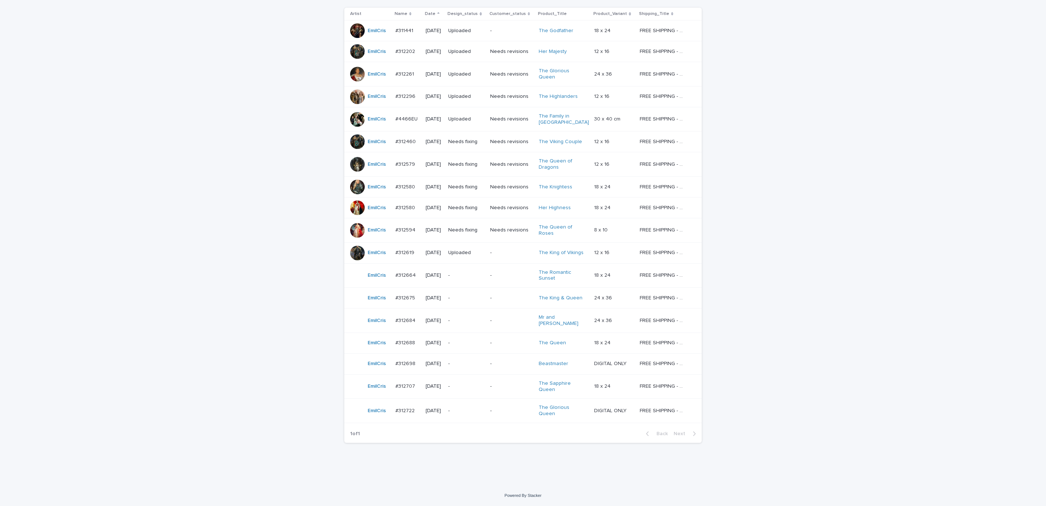
scroll to position [23, 0]
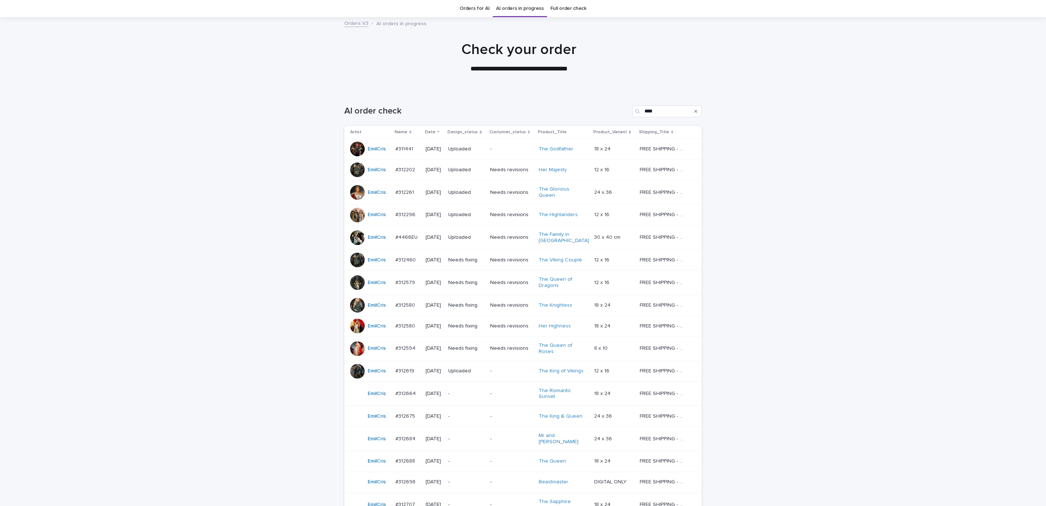
click at [885, 280] on div "Loading... Saving… Loading... Saving… AI order check **** Artist Name Date Desi…" at bounding box center [523, 347] width 1046 height 512
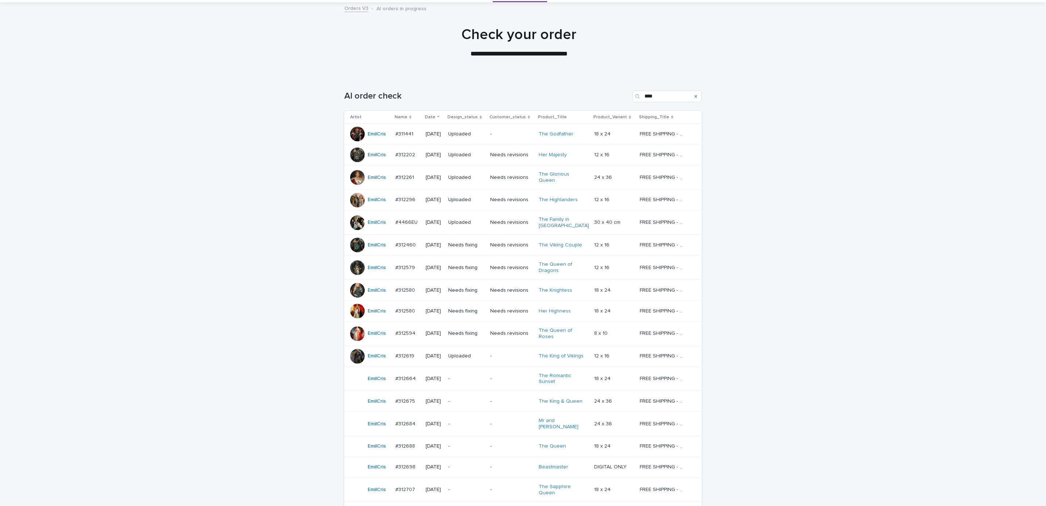
click at [470, 244] on p "Needs fixing" at bounding box center [466, 245] width 36 height 6
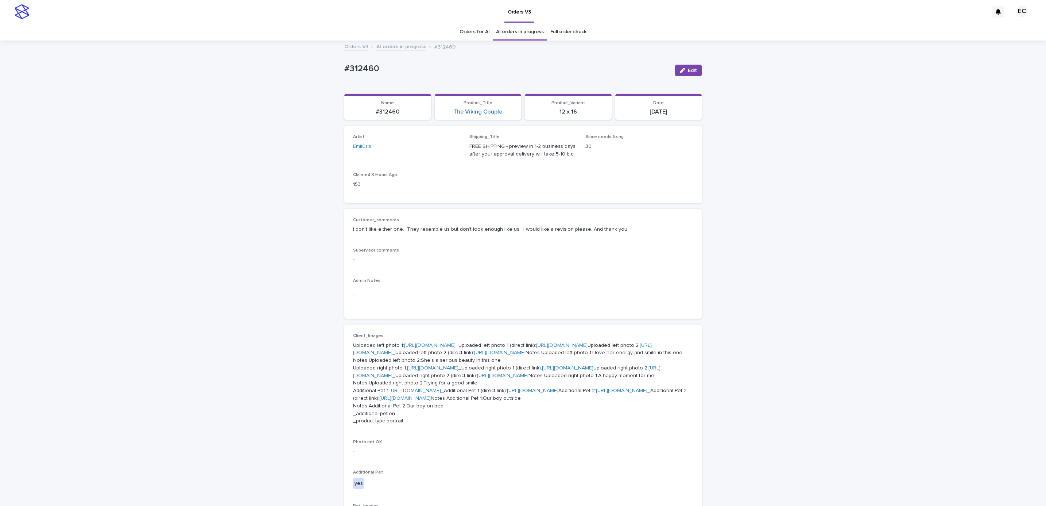
click at [680, 72] on icon "button" at bounding box center [682, 70] width 5 height 5
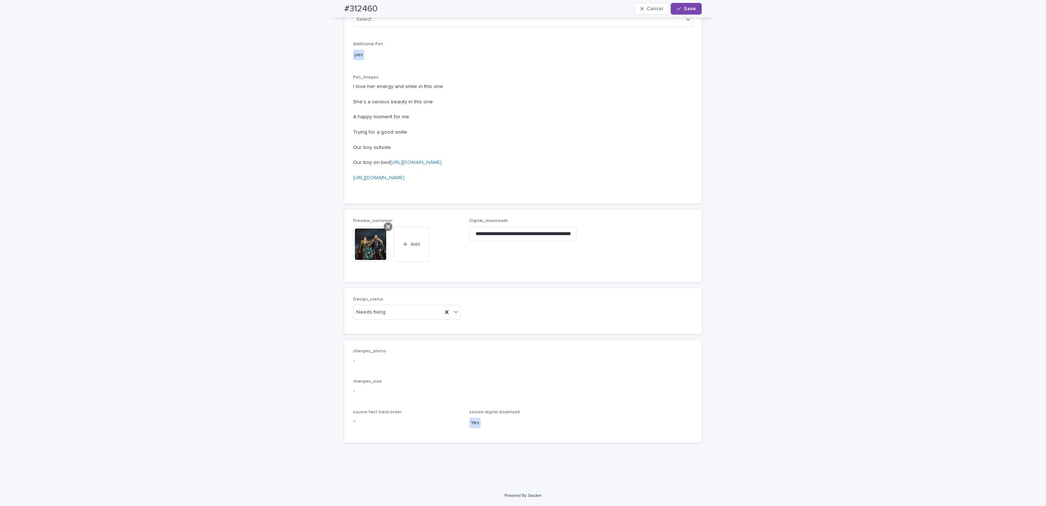
click at [386, 225] on icon at bounding box center [388, 227] width 4 height 6
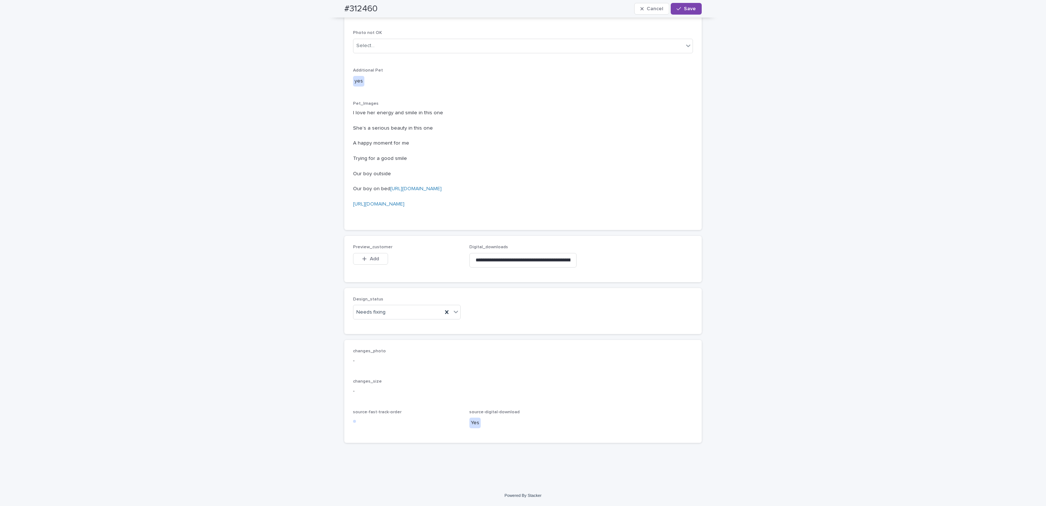
scroll to position [645, 0]
click at [370, 260] on span "Add" at bounding box center [374, 258] width 9 height 5
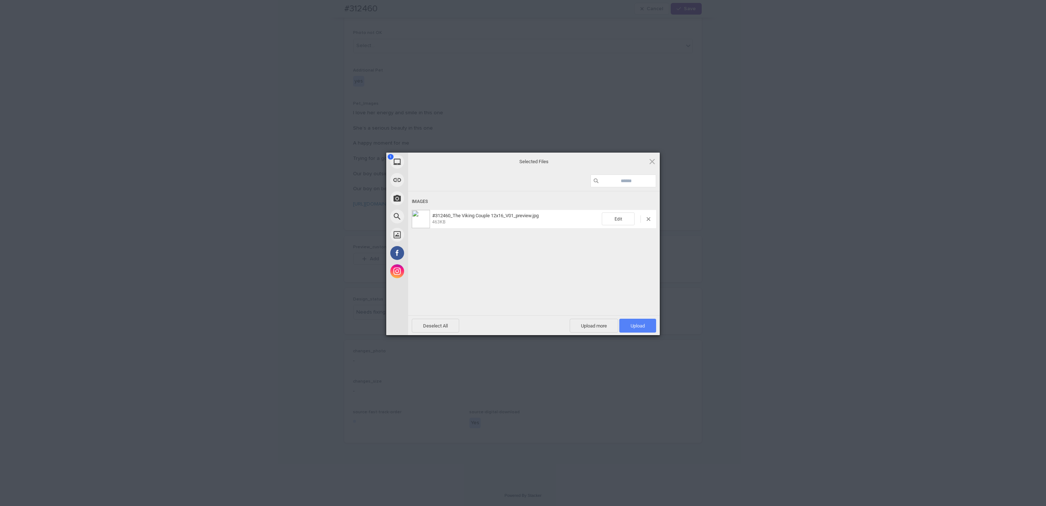
click at [646, 325] on span "Upload 1" at bounding box center [638, 326] width 37 height 14
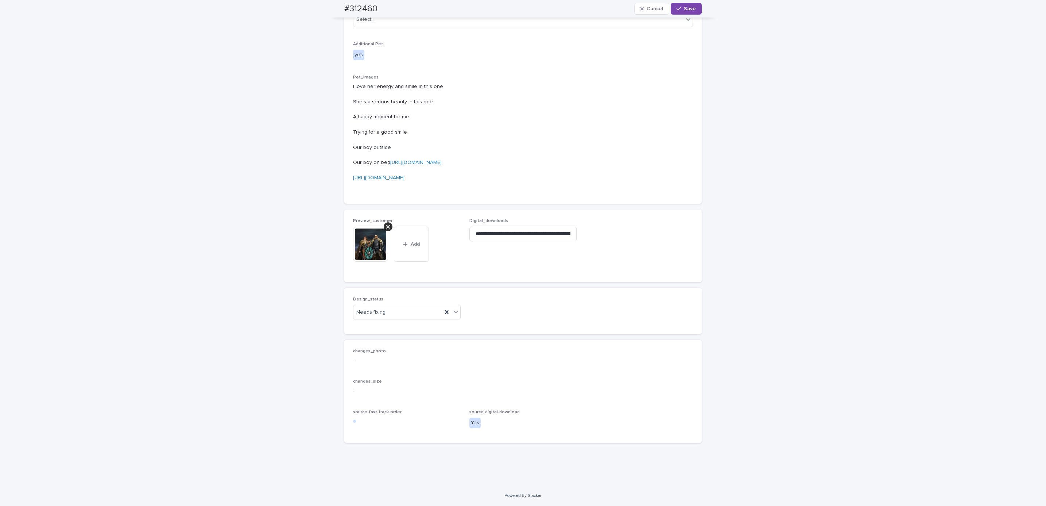
click at [251, 170] on div "Loading... Saving… Loading... Saving… #312460 Cancel Save #312460 Cancel Save S…" at bounding box center [523, 45] width 1046 height 879
click at [687, 8] on span "Save" at bounding box center [690, 8] width 12 height 5
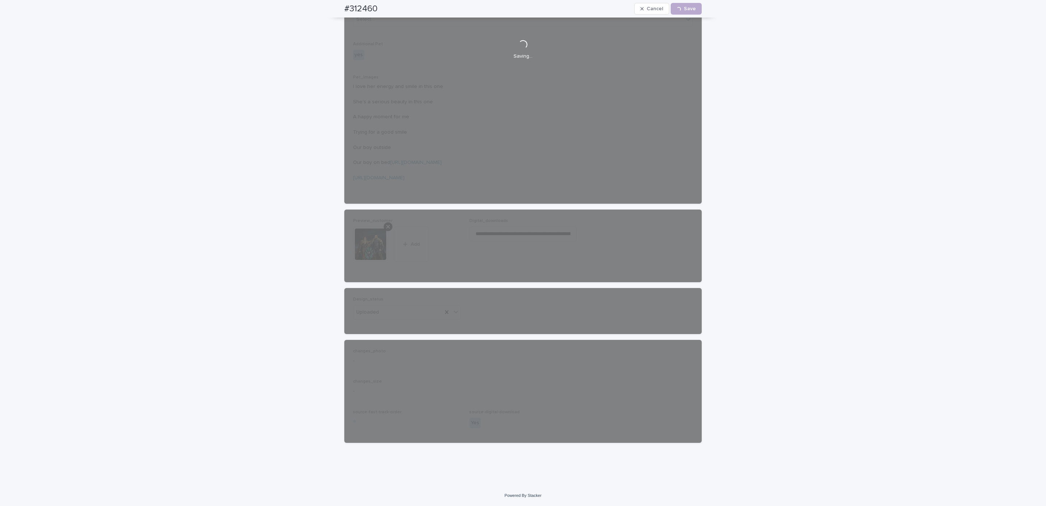
click at [344, 7] on h2 "#312460" at bounding box center [360, 9] width 33 height 11
click at [380, 7] on div "#312460 Cancel Loading... Save" at bounding box center [523, 9] width 358 height 18
copy h2 "#312460"
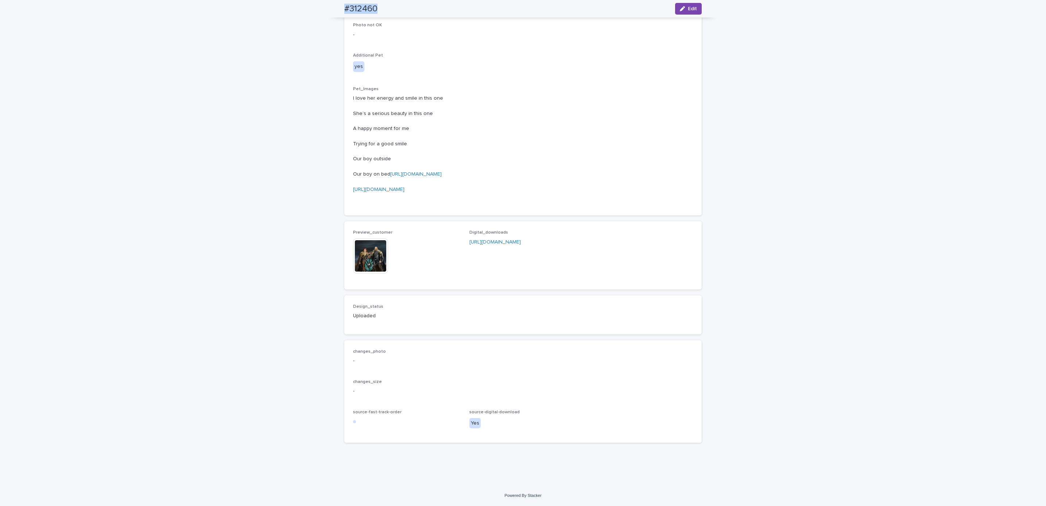
click at [100, 49] on div "Loading... Saving… Loading... Saving… #312460 Edit #312460 Edit Sorry, there wa…" at bounding box center [523, 55] width 1046 height 861
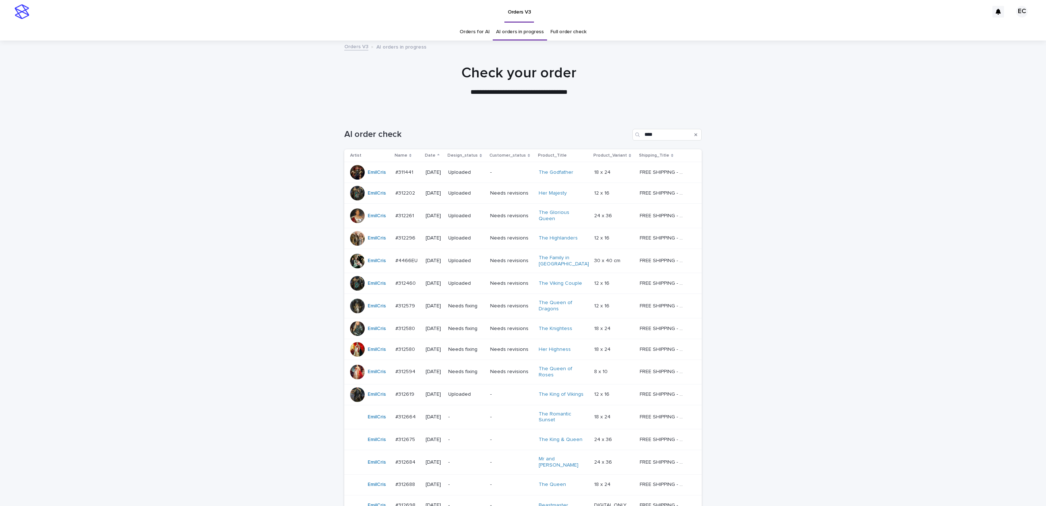
click at [858, 341] on div "Loading... Saving… Loading... Saving… AI order check **** Artist Name Date Desi…" at bounding box center [523, 370] width 1046 height 512
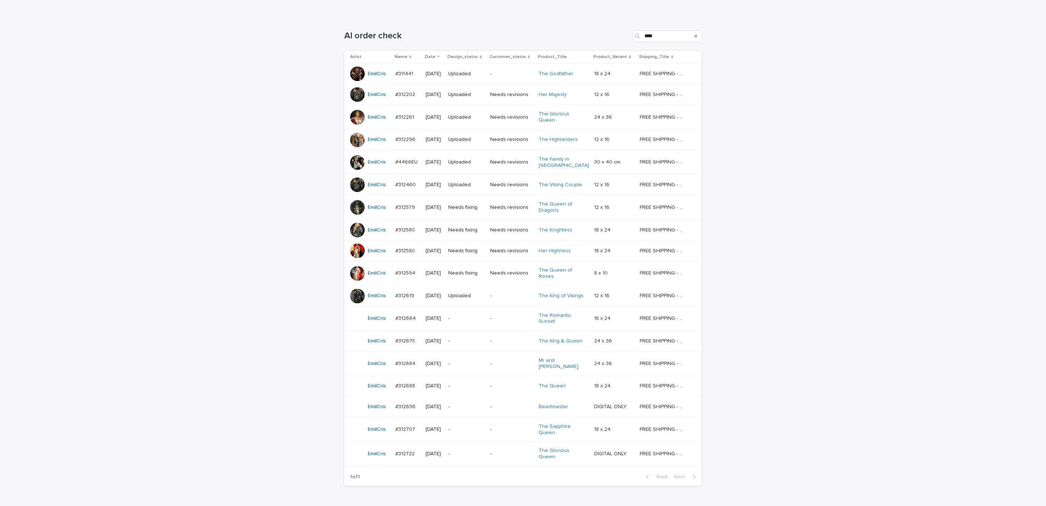
scroll to position [100, 0]
click at [467, 204] on p "Needs fixing" at bounding box center [466, 206] width 36 height 6
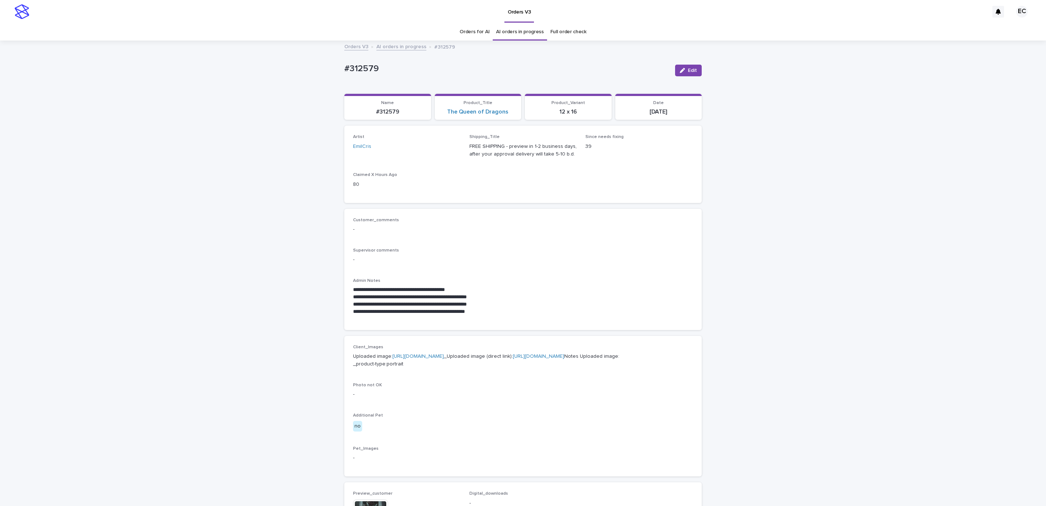
click at [841, 304] on div "**********" at bounding box center [523, 393] width 1046 height 705
click at [688, 70] on span "Edit" at bounding box center [692, 70] width 9 height 5
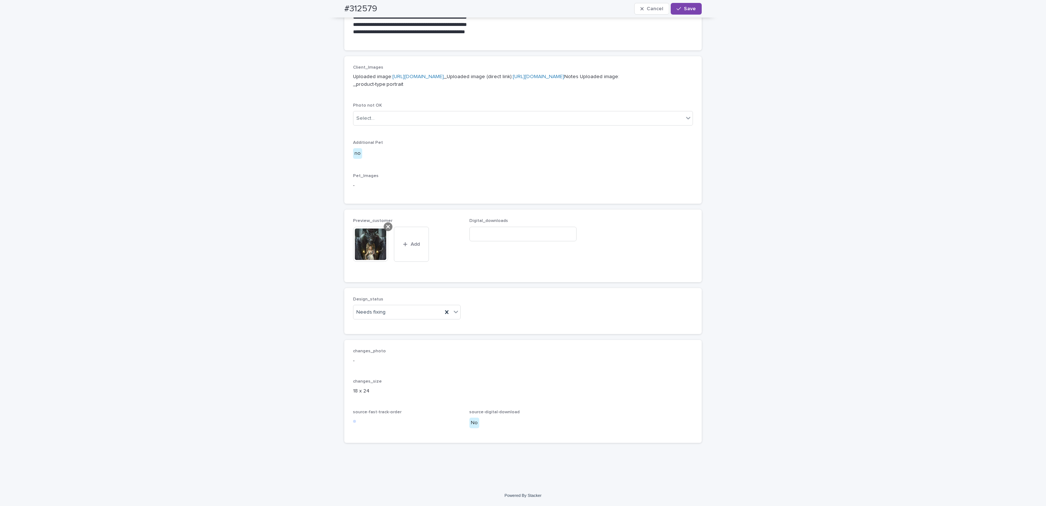
click at [386, 228] on icon at bounding box center [388, 227] width 4 height 4
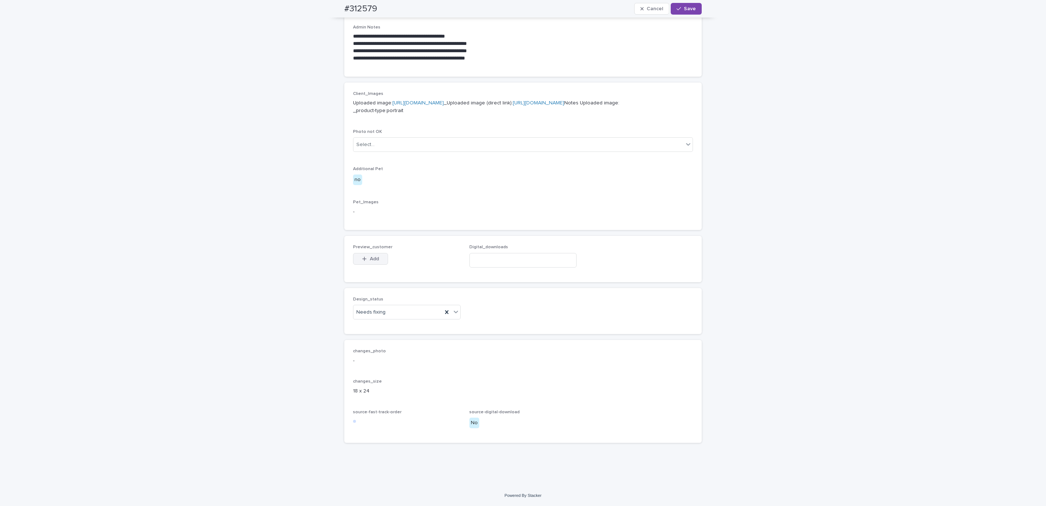
click at [375, 253] on button "Add" at bounding box center [370, 259] width 35 height 12
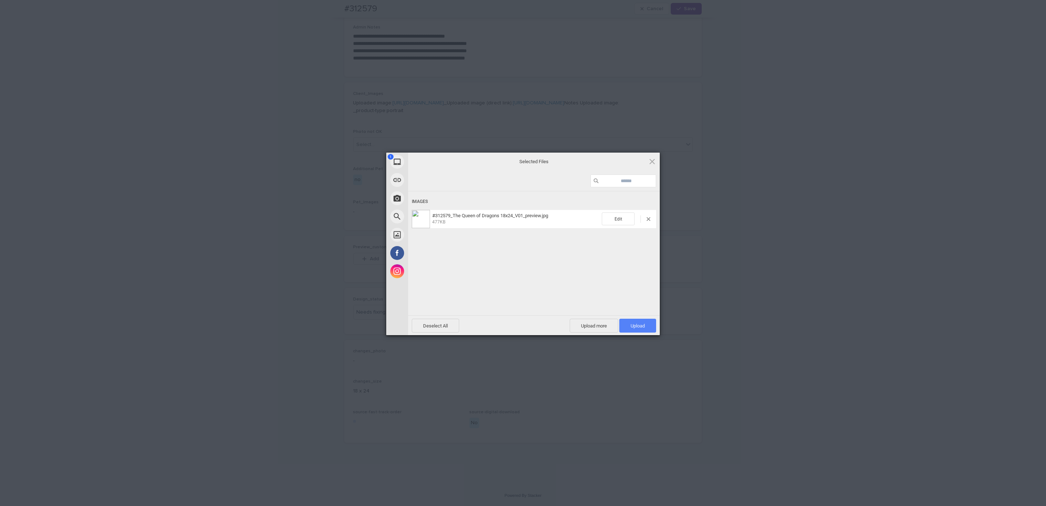
click at [637, 324] on span "Upload 1" at bounding box center [638, 325] width 14 height 5
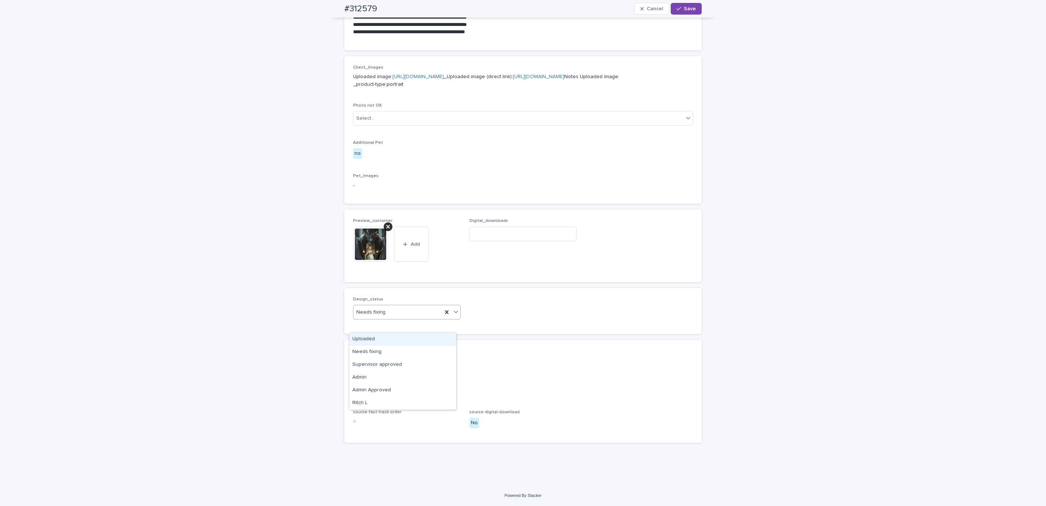
click at [417, 339] on div "Uploaded" at bounding box center [403, 339] width 107 height 13
click at [684, 9] on span "Save" at bounding box center [690, 8] width 12 height 5
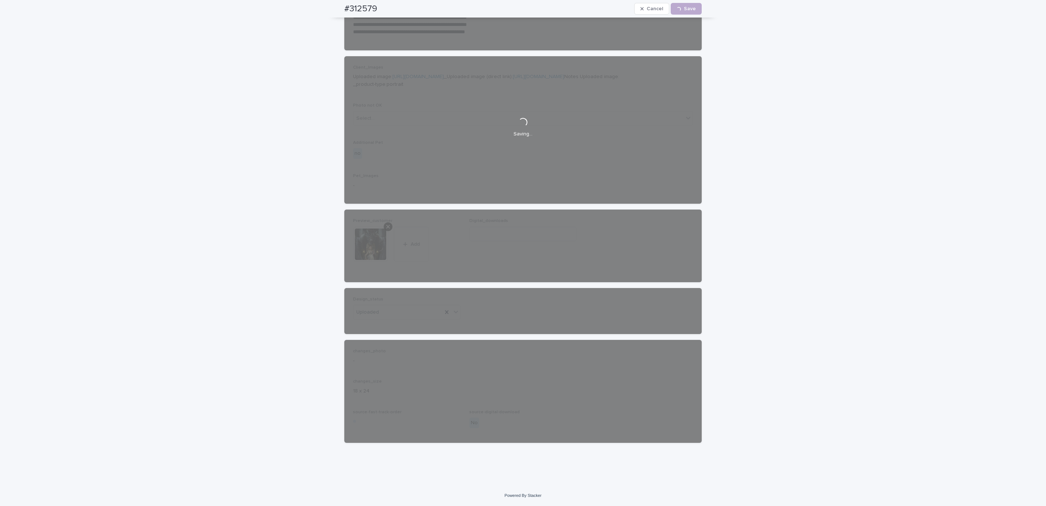
click at [329, 10] on div "#312579 Cancel Loading... Save" at bounding box center [523, 9] width 393 height 18
click at [378, 8] on div "#312579 Cancel Loading... Save" at bounding box center [523, 9] width 358 height 18
copy h2 "#312579"
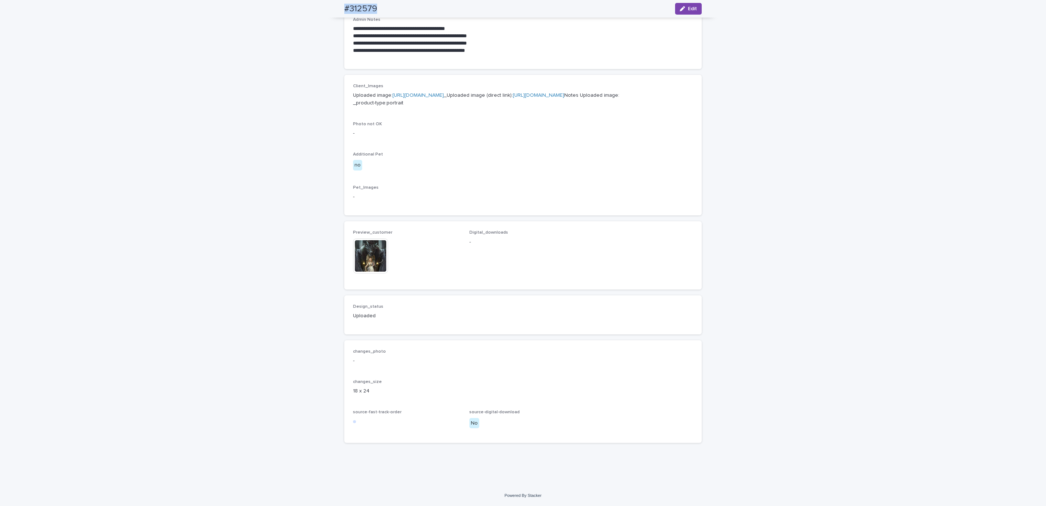
scroll to position [303, 0]
